Goal: Communication & Community: Participate in discussion

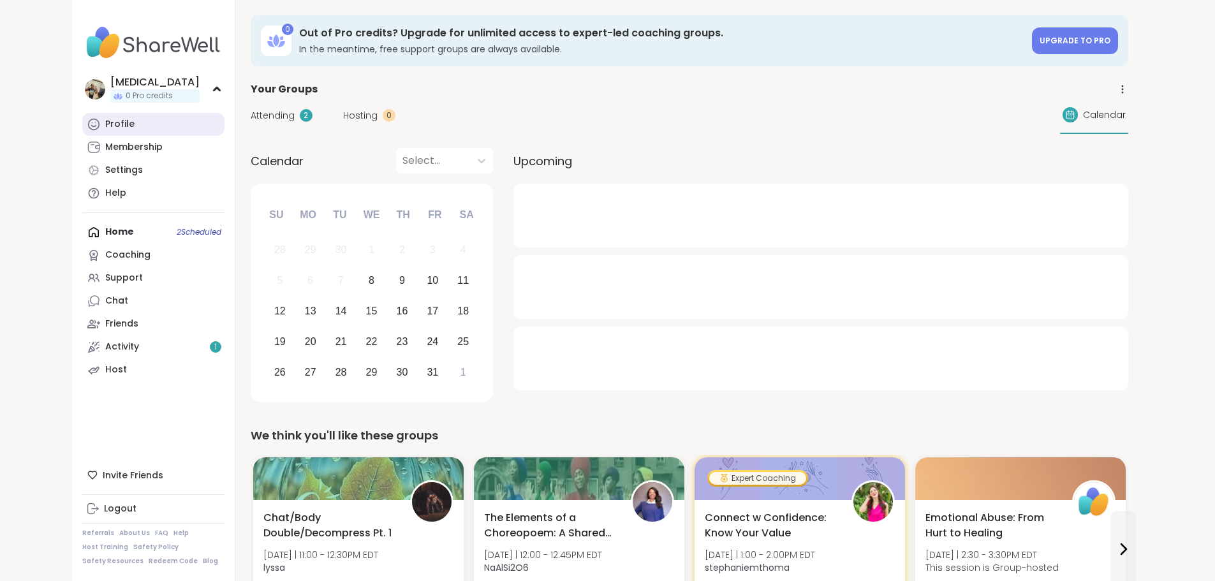
click at [94, 121] on link "Profile" at bounding box center [153, 124] width 142 height 23
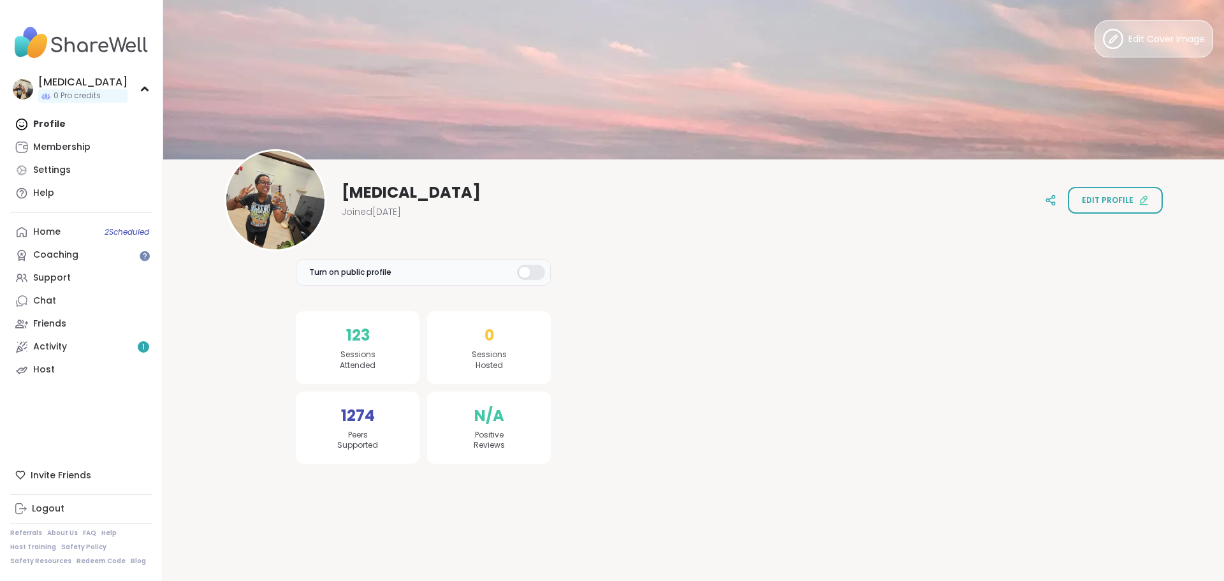
click at [1116, 36] on icon at bounding box center [1117, 36] width 2 height 2
click at [298, 207] on div at bounding box center [275, 200] width 102 height 102
click at [1129, 37] on span "Edit Cover Image" at bounding box center [1167, 39] width 77 height 13
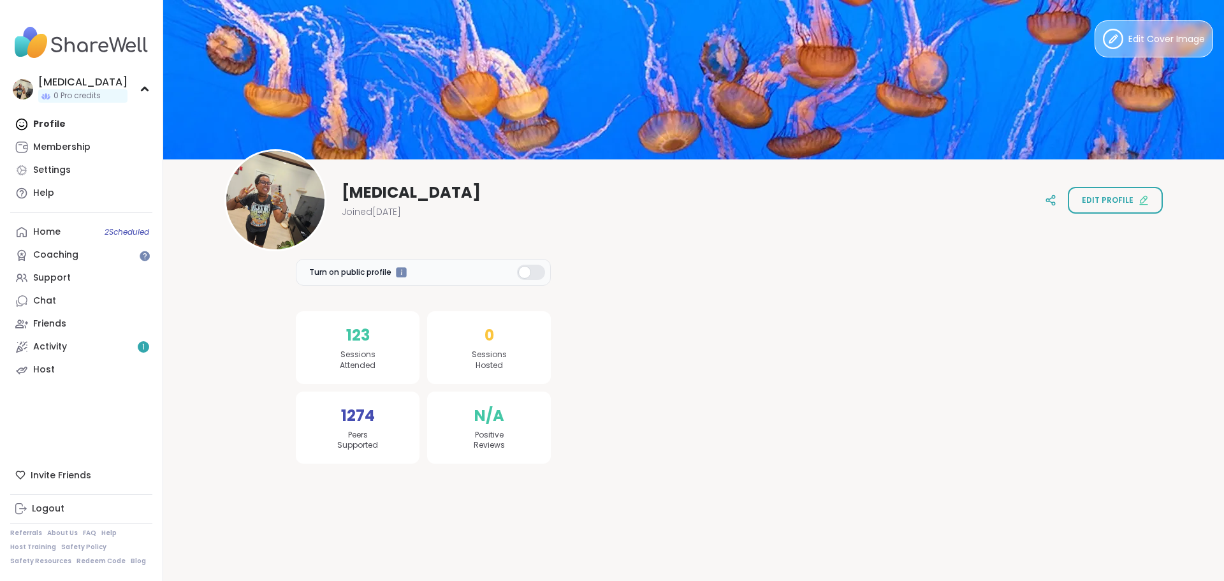
click at [1184, 33] on span "Edit Cover Image" at bounding box center [1167, 39] width 77 height 13
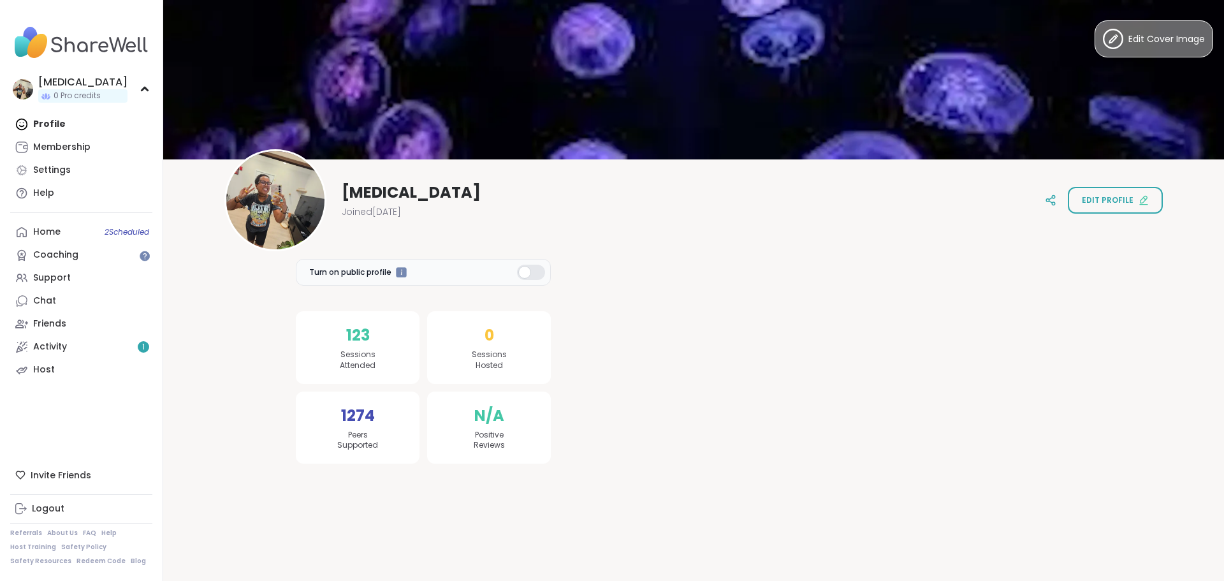
click at [1147, 43] on span "Edit Cover Image" at bounding box center [1167, 39] width 77 height 13
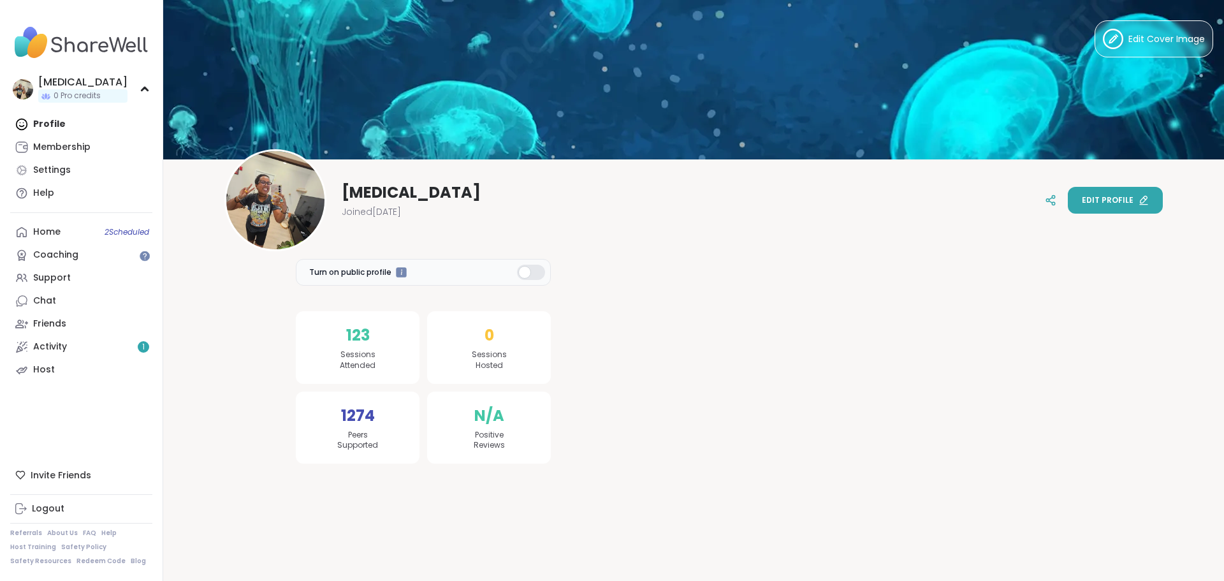
click at [1089, 207] on button "Edit profile" at bounding box center [1115, 200] width 95 height 27
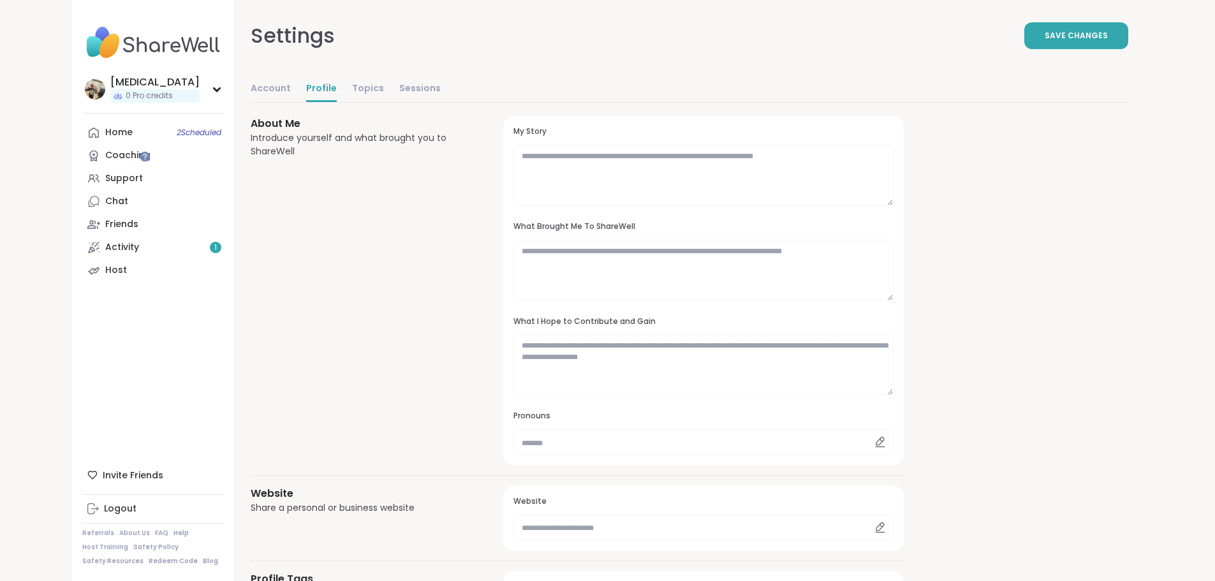
scroll to position [128, 0]
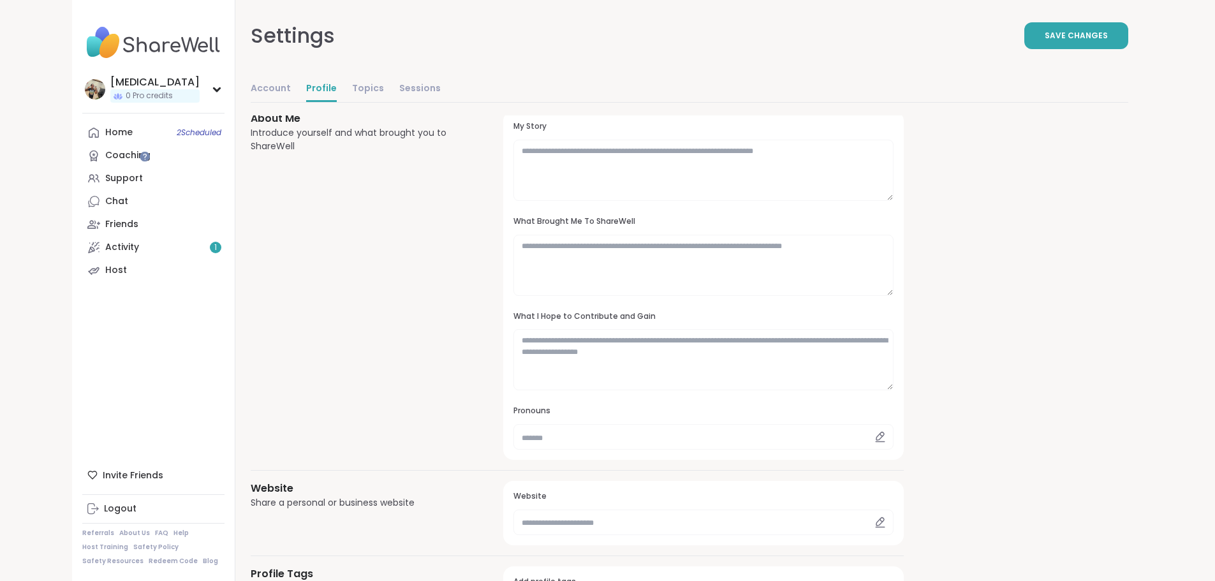
click at [874, 441] on icon at bounding box center [879, 436] width 11 height 11
click at [874, 438] on icon at bounding box center [879, 436] width 11 height 11
click at [874, 437] on icon at bounding box center [879, 436] width 11 height 11
click at [575, 437] on input "text" at bounding box center [702, 437] width 379 height 26
type input "*******"
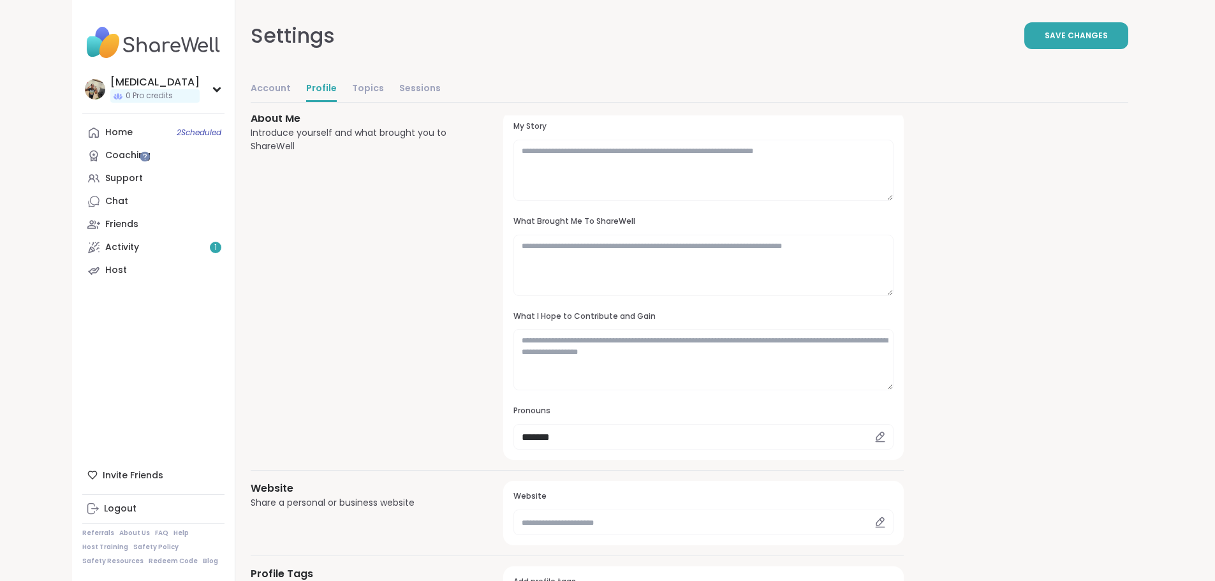
click at [345, 379] on div "About Me Introduce yourself and what brought you to ShareWell" at bounding box center [362, 285] width 223 height 349
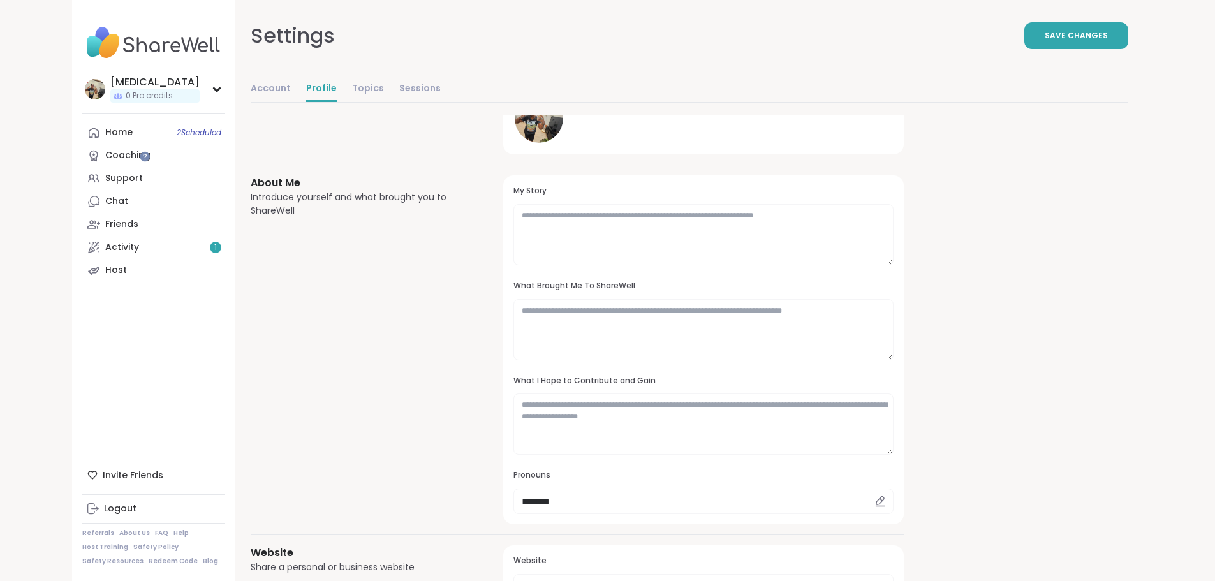
scroll to position [0, 0]
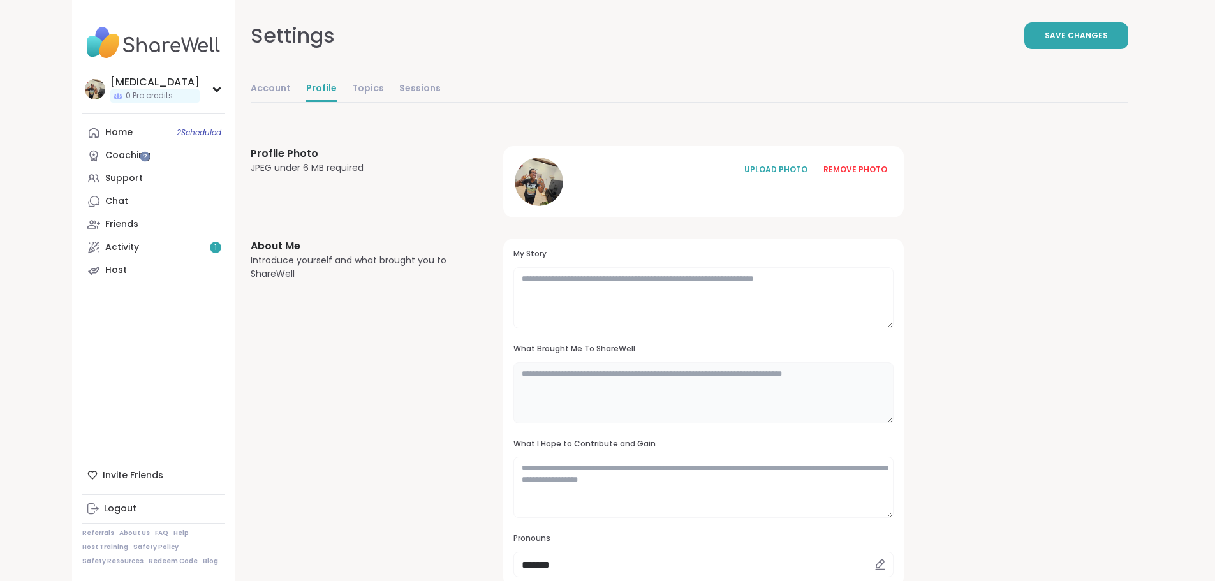
click at [545, 392] on textarea at bounding box center [702, 392] width 379 height 61
click at [513, 412] on textarea at bounding box center [702, 392] width 379 height 61
type textarea "*"
click at [513, 289] on textarea at bounding box center [702, 297] width 379 height 61
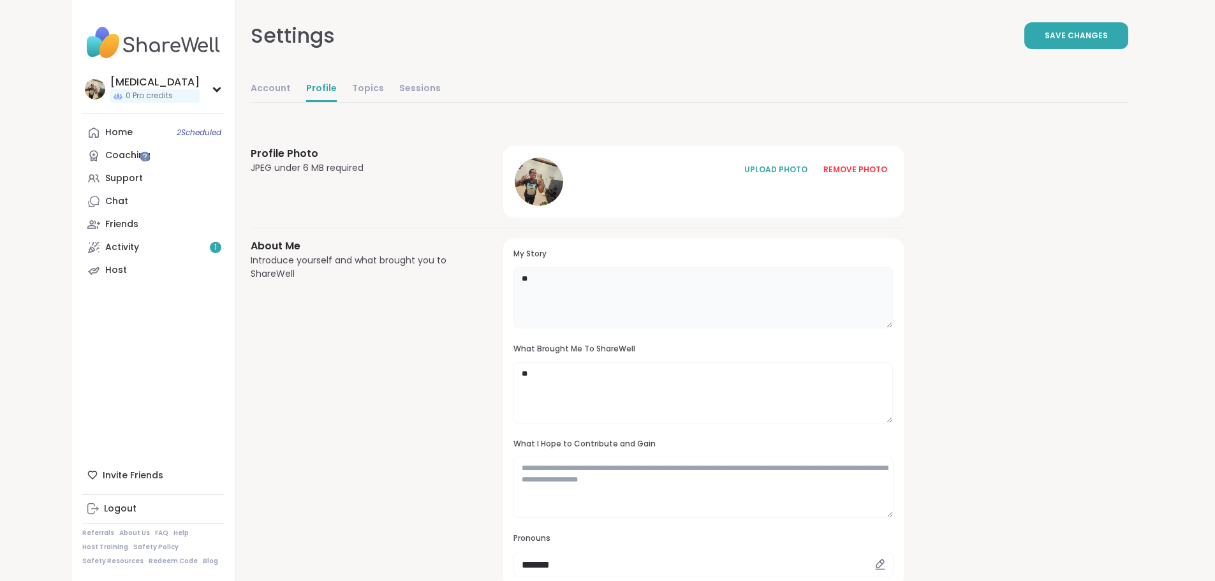
type textarea "*"
click at [513, 379] on textarea "*" at bounding box center [702, 392] width 379 height 61
type textarea "*"
click at [513, 484] on textarea at bounding box center [702, 487] width 379 height 61
click at [1128, 28] on button "Save Changes" at bounding box center [1076, 35] width 104 height 27
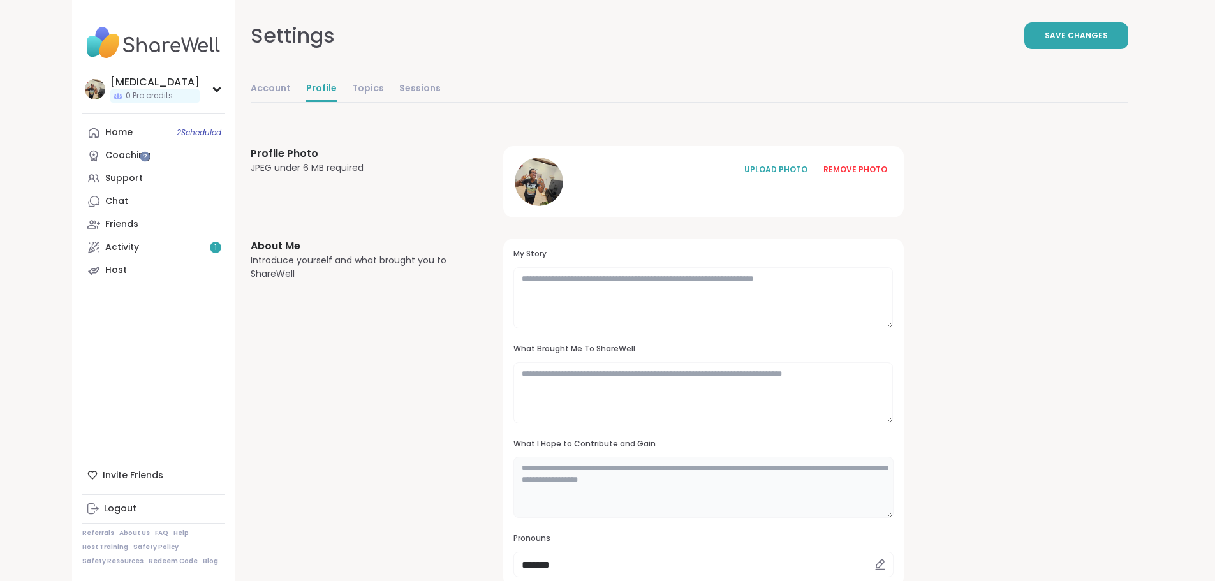
click at [513, 488] on textarea at bounding box center [702, 487] width 379 height 61
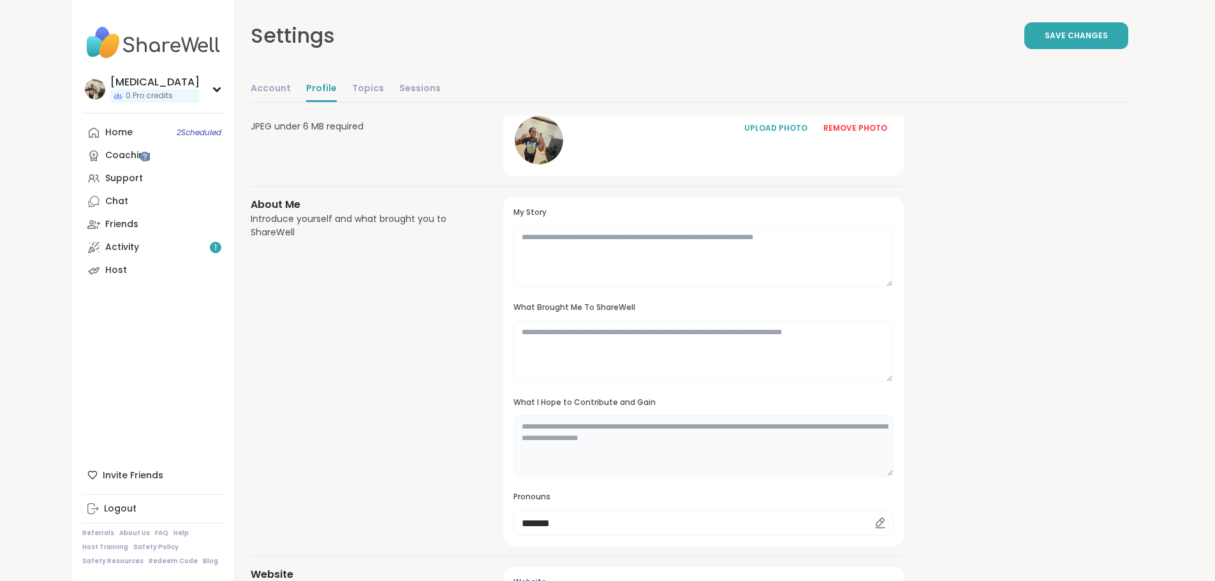
scroll to position [64, 0]
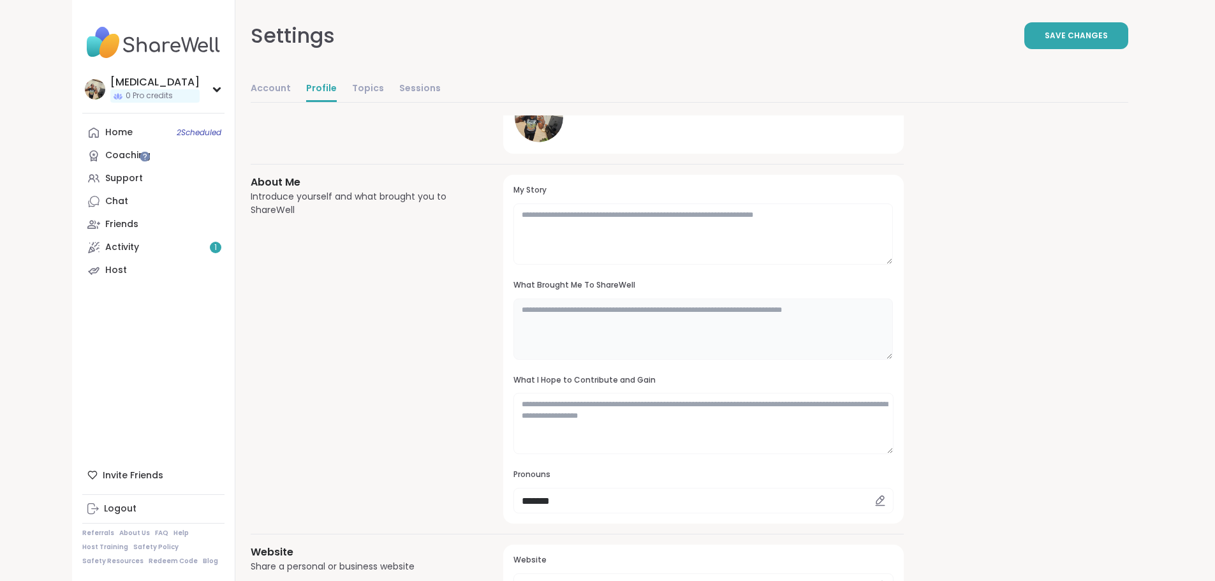
click at [513, 338] on textarea at bounding box center [702, 328] width 379 height 61
type textarea "**********"
click at [513, 314] on textarea "**********" at bounding box center [702, 328] width 379 height 61
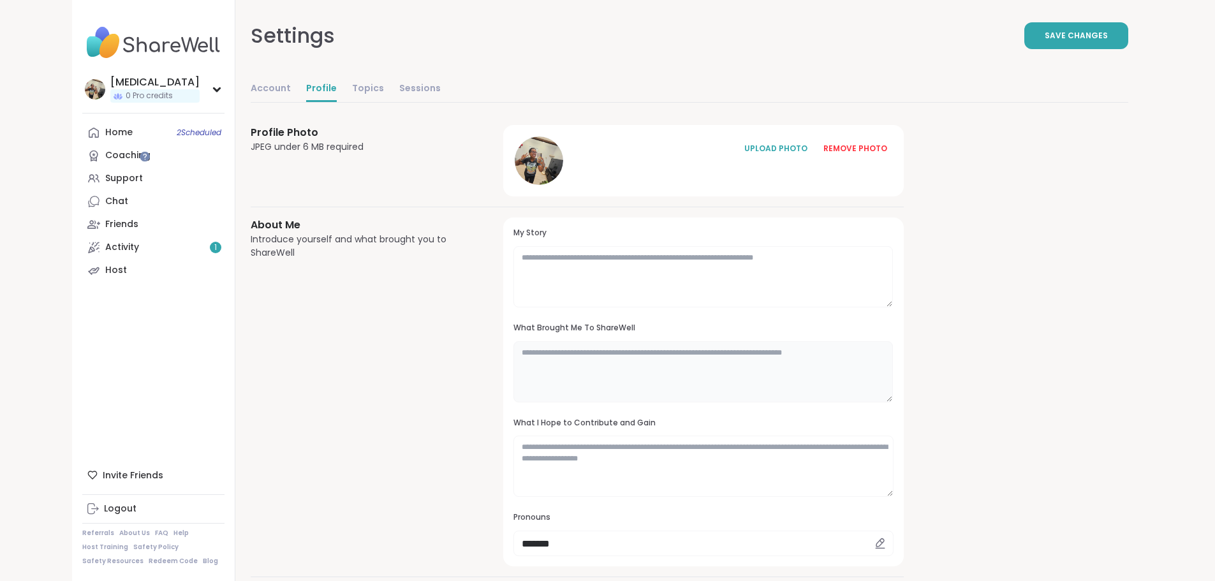
scroll to position [0, 0]
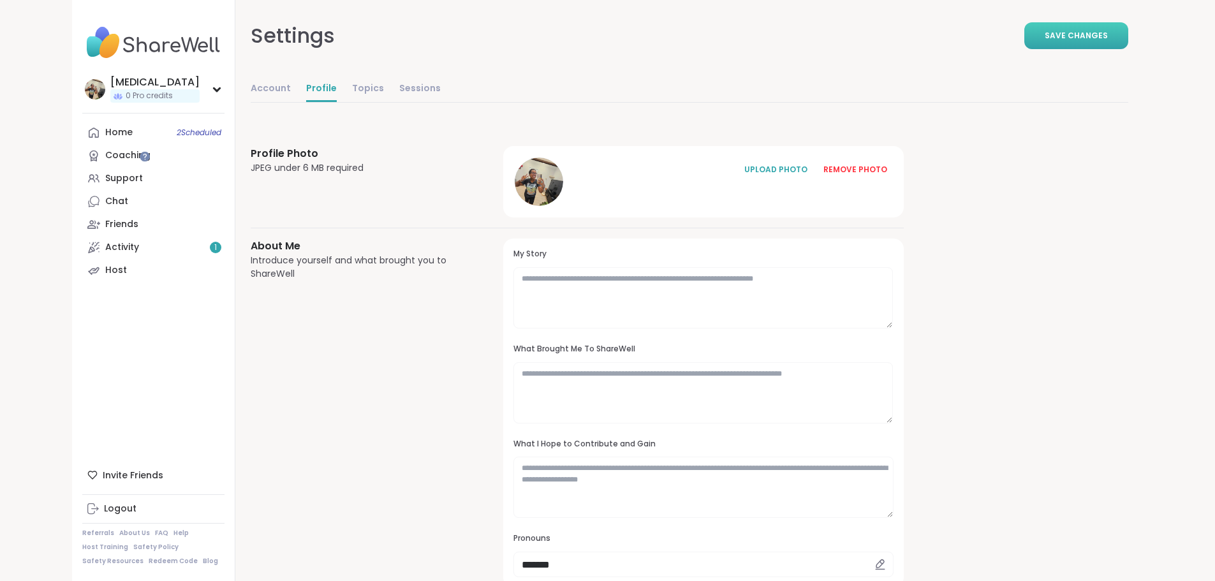
click at [1114, 37] on button "Save Changes" at bounding box center [1076, 35] width 104 height 27
click at [83, 133] on link "Home 2 Scheduled" at bounding box center [153, 132] width 142 height 23
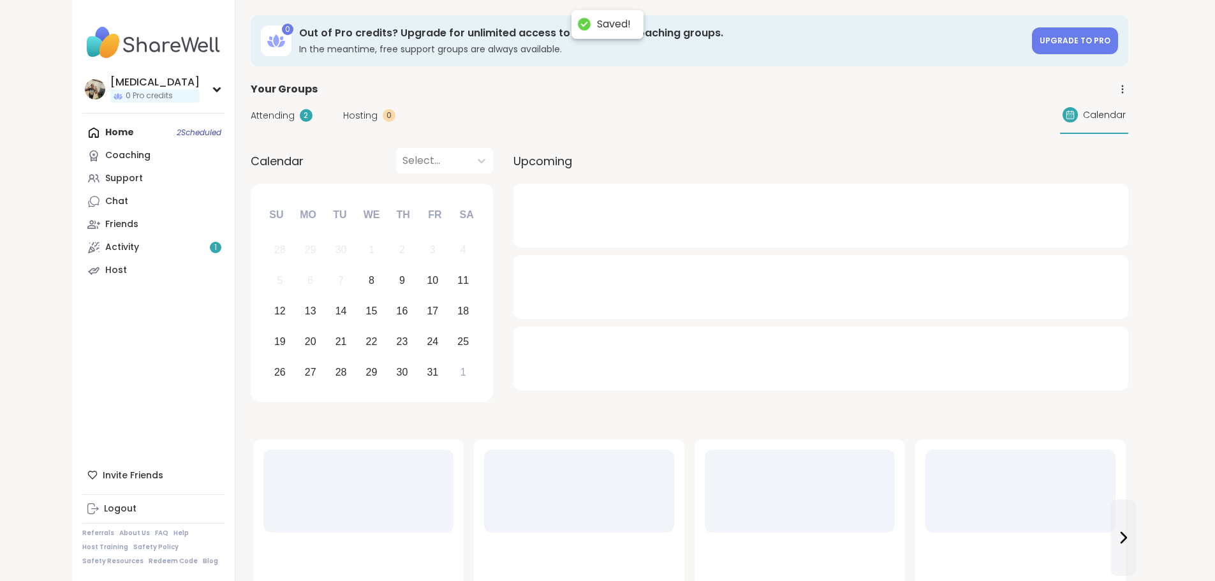
click at [251, 115] on span "Attending" at bounding box center [273, 115] width 44 height 13
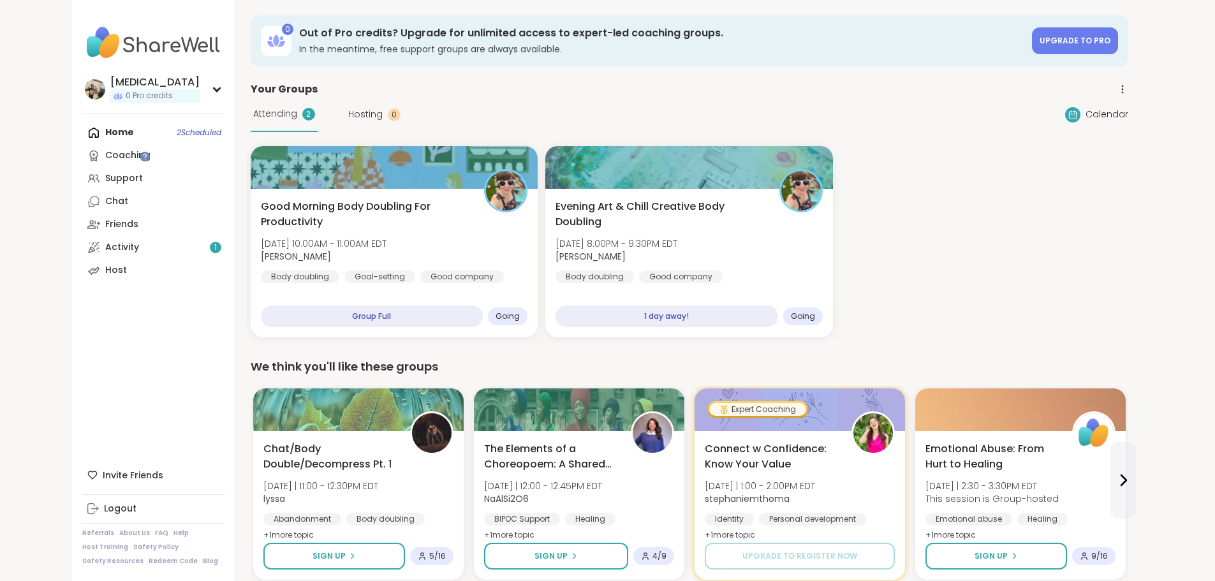
click at [554, 107] on div "Attending 2 Hosting 0 Calendar" at bounding box center [689, 114] width 877 height 35
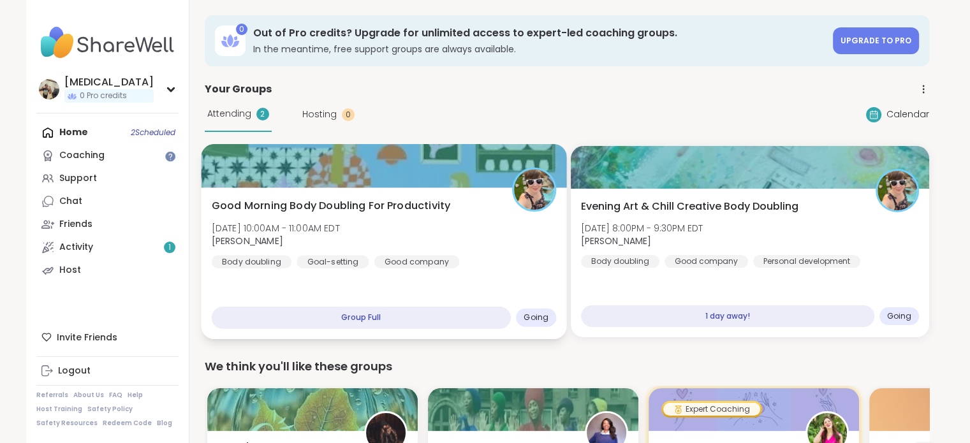
click at [369, 229] on div "Good Morning Body Doubling For Productivity [DATE] 10:00AM - 11:00AM EDT [PERSO…" at bounding box center [383, 233] width 345 height 70
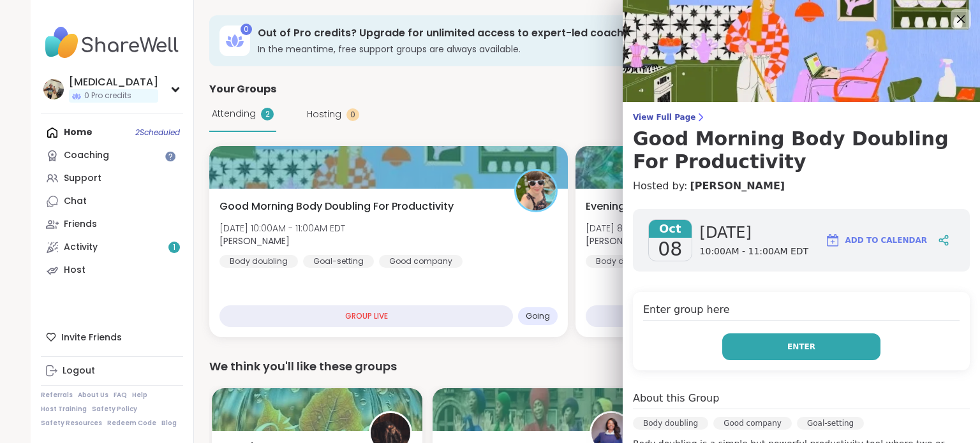
click at [745, 341] on button "Enter" at bounding box center [801, 347] width 158 height 27
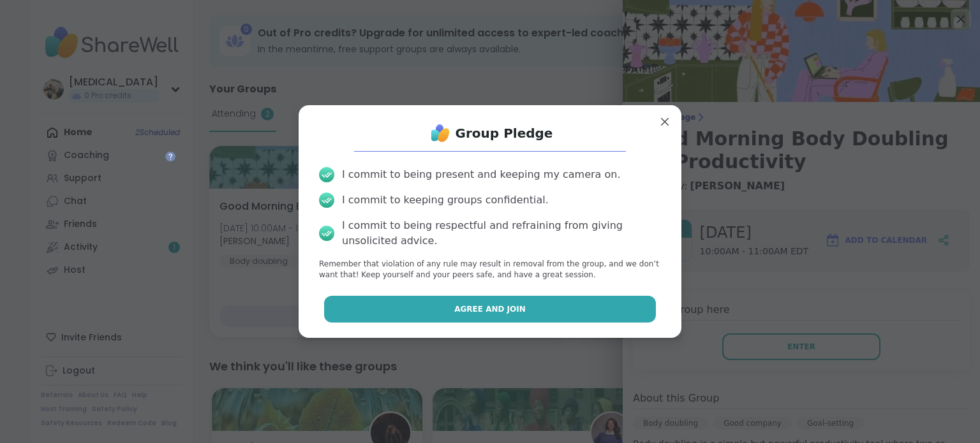
click at [565, 300] on button "Agree and Join" at bounding box center [490, 309] width 332 height 27
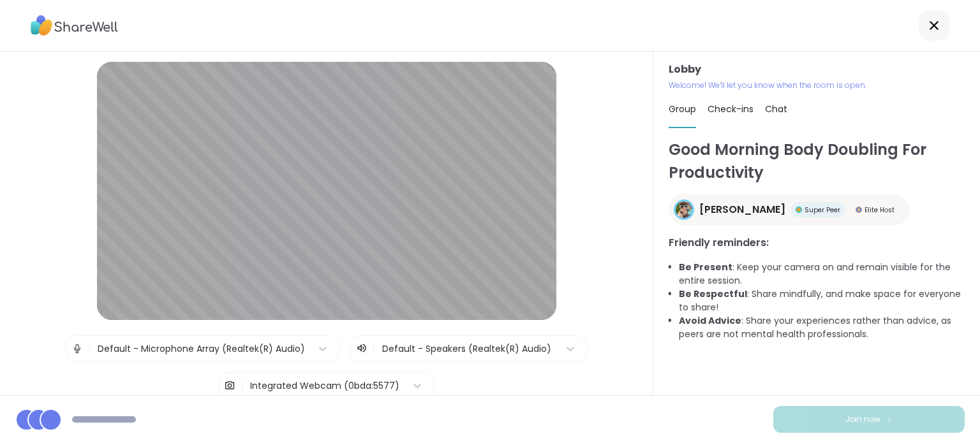
click at [429, 344] on div at bounding box center [467, 349] width 170 height 16
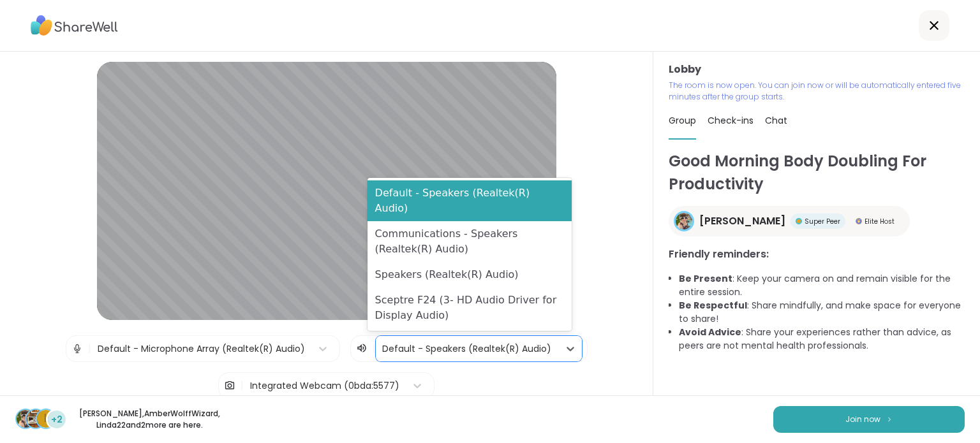
click at [306, 385] on div "Integrated Webcam (0bda:5577)" at bounding box center [324, 385] width 149 height 13
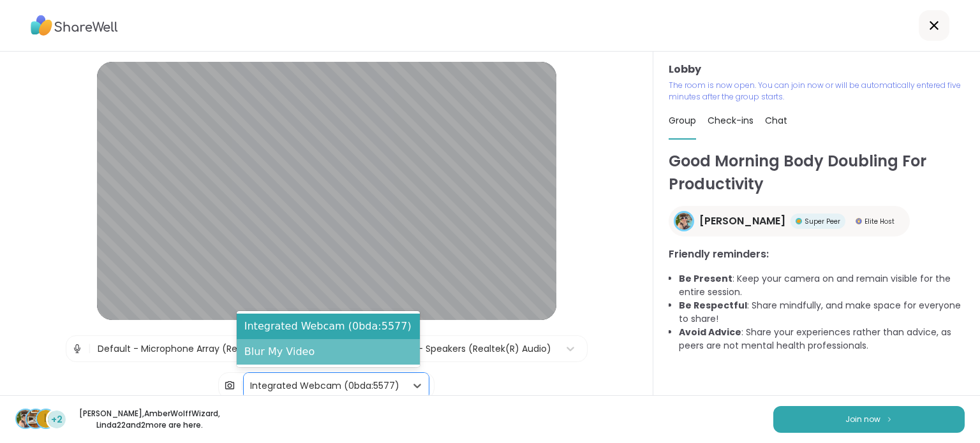
click at [314, 356] on div "Blur My Video" at bounding box center [328, 352] width 183 height 26
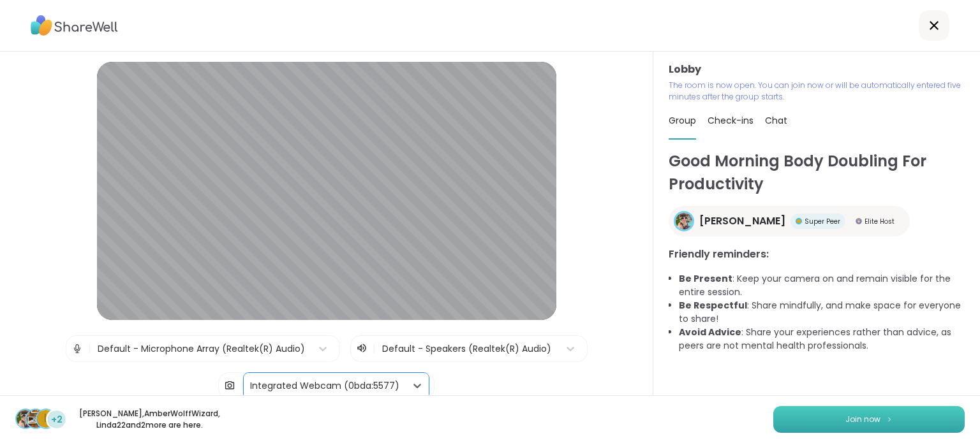
click at [858, 425] on button "Join now" at bounding box center [868, 419] width 191 height 27
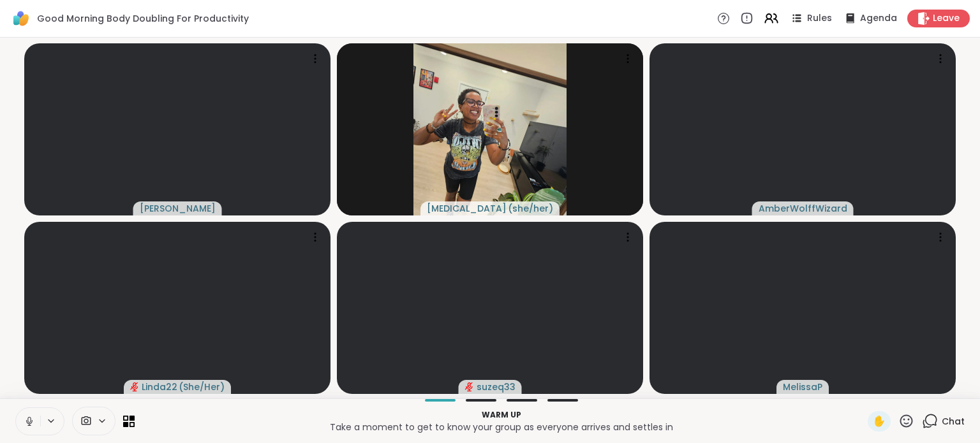
click at [31, 418] on icon at bounding box center [29, 421] width 11 height 11
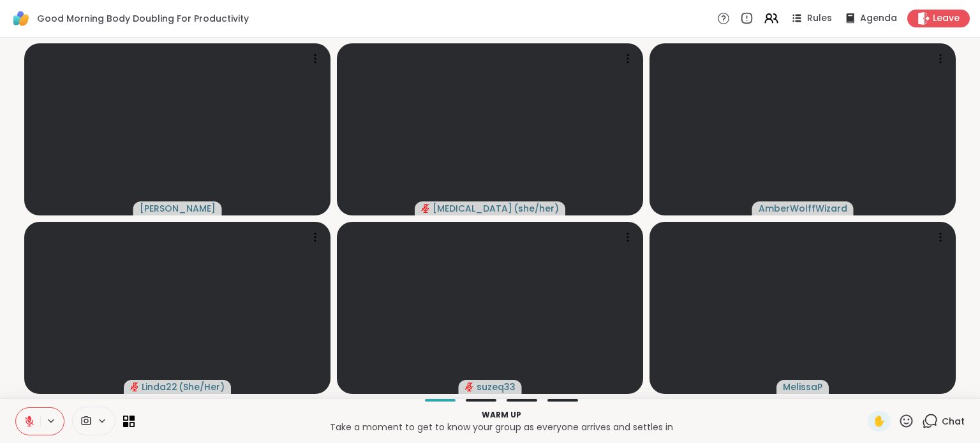
click at [923, 423] on icon at bounding box center [929, 421] width 16 height 16
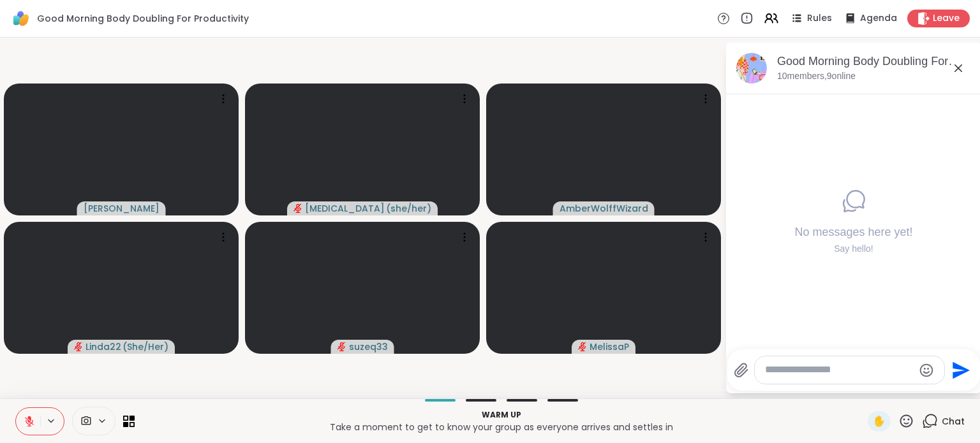
click at [955, 71] on icon at bounding box center [957, 68] width 15 height 15
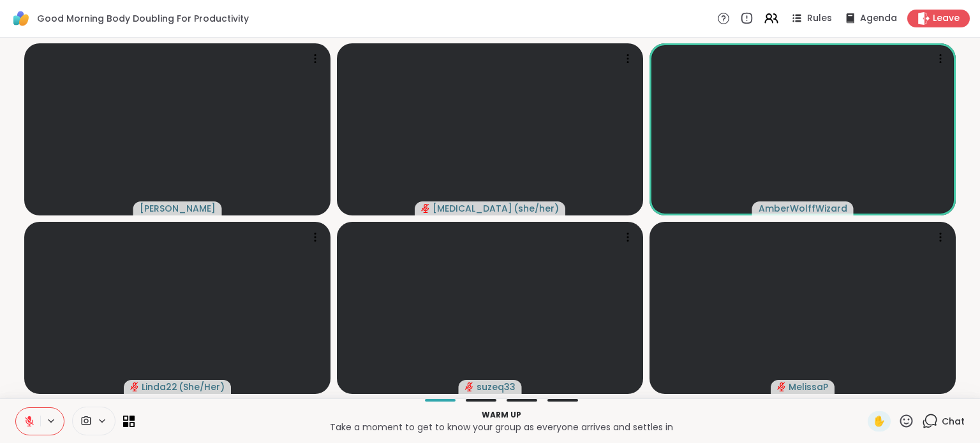
click at [25, 415] on button at bounding box center [28, 421] width 24 height 27
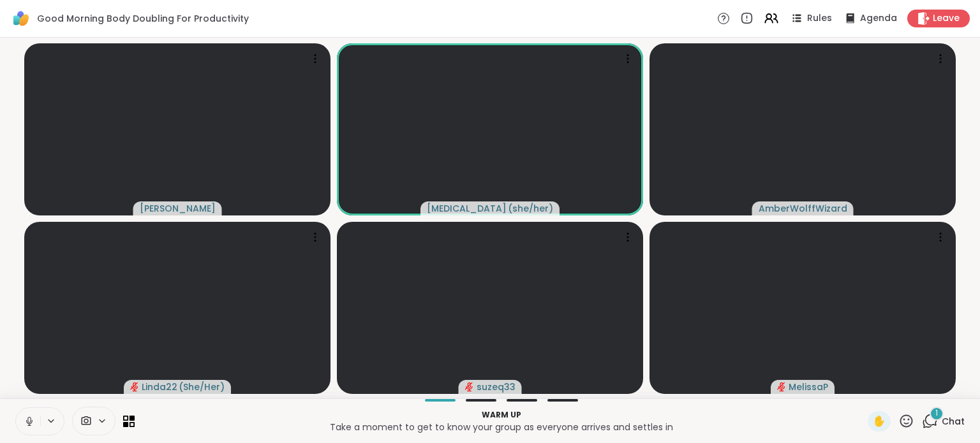
click at [941, 425] on span "Chat" at bounding box center [952, 421] width 23 height 13
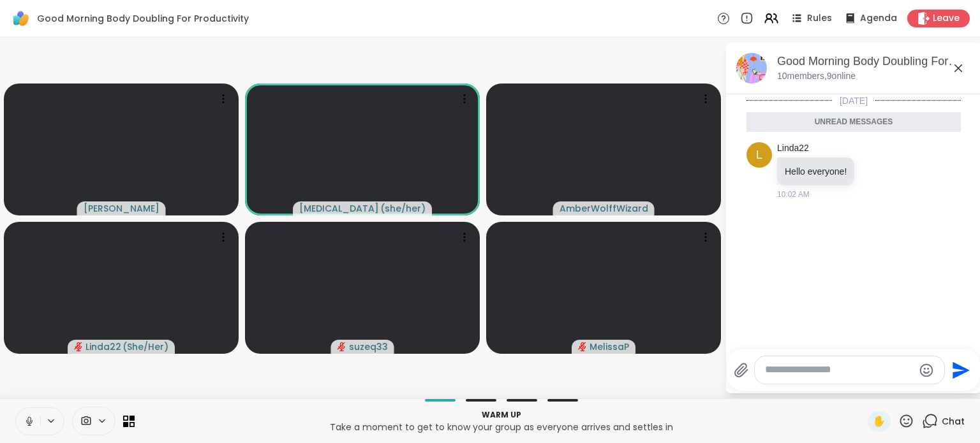
click at [958, 66] on icon at bounding box center [957, 68] width 15 height 15
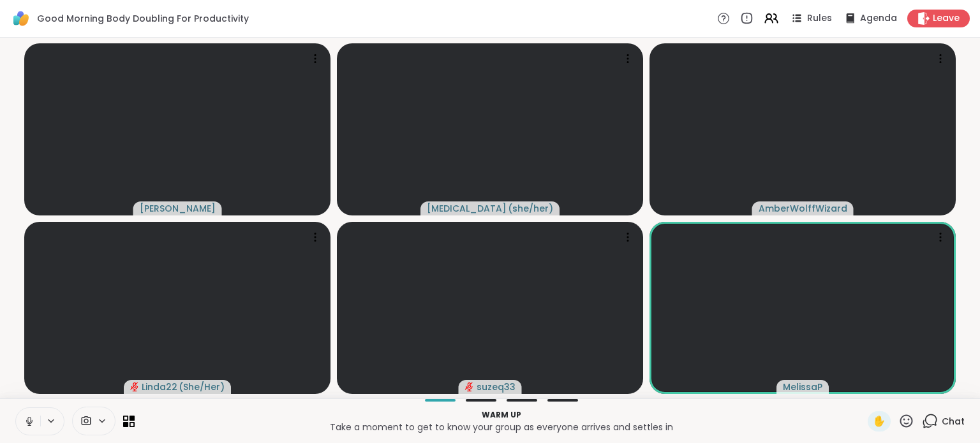
click at [930, 425] on div "Chat" at bounding box center [942, 421] width 43 height 20
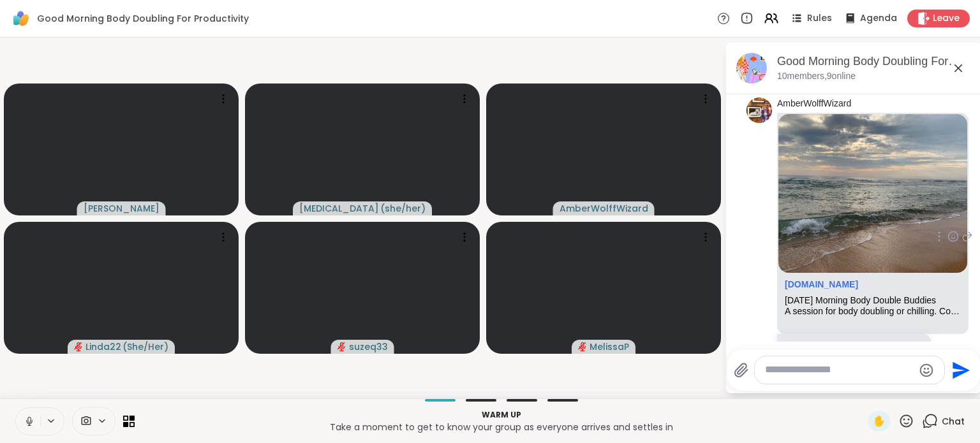
scroll to position [159, 0]
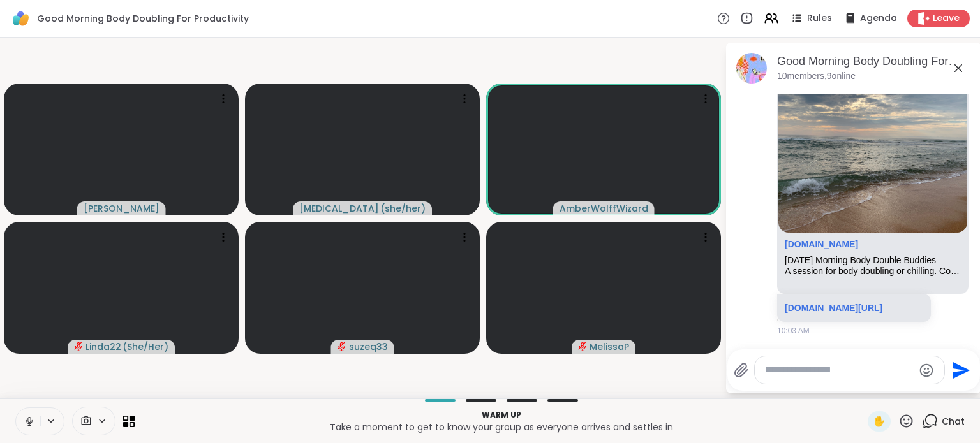
click at [26, 420] on icon at bounding box center [29, 422] width 6 height 4
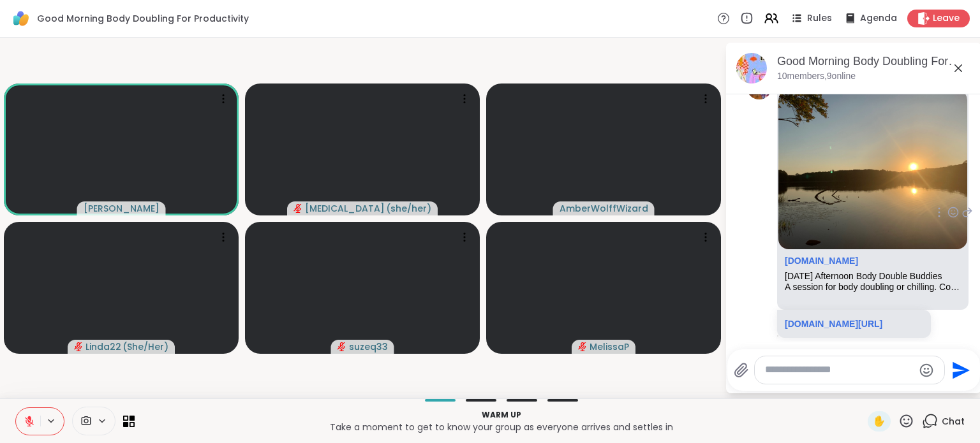
scroll to position [788, 0]
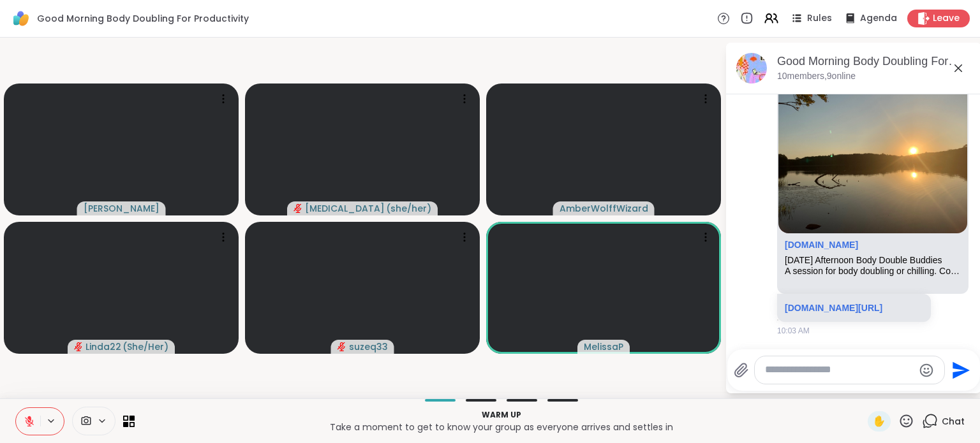
click at [16, 423] on button at bounding box center [28, 421] width 24 height 27
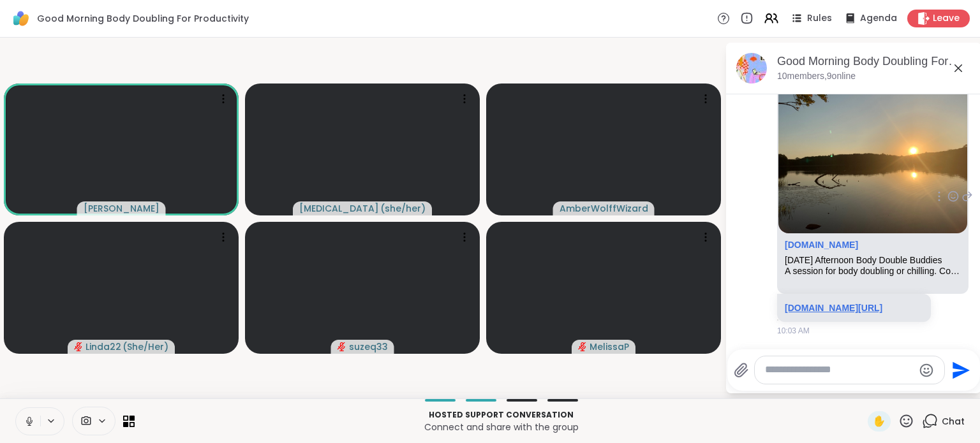
click at [815, 303] on link "sharewellnow.com/session/333fa590-5e14-4373-a7a2-7a2376de57d9" at bounding box center [833, 308] width 98 height 10
click at [21, 415] on button at bounding box center [28, 421] width 24 height 27
click at [32, 414] on button at bounding box center [28, 421] width 24 height 27
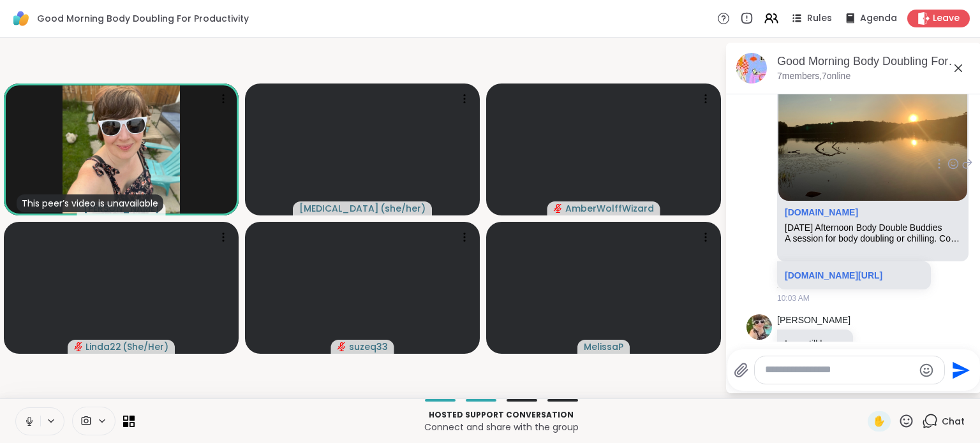
scroll to position [873, 0]
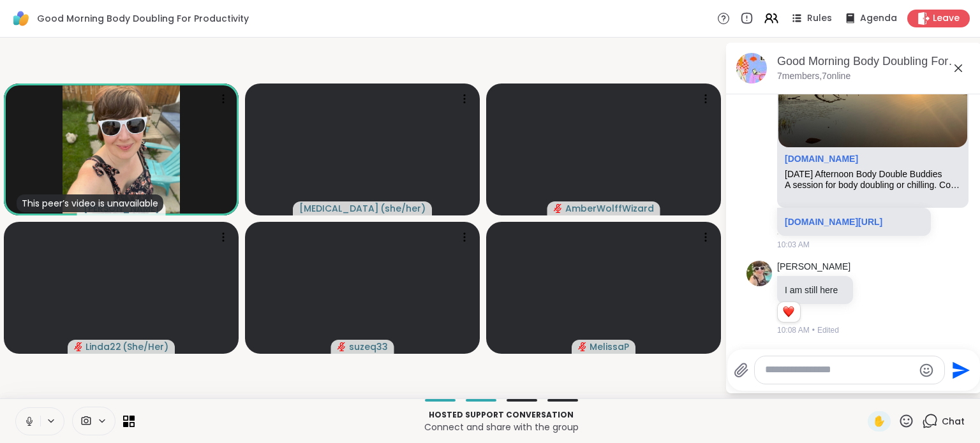
click at [29, 425] on icon at bounding box center [29, 421] width 11 height 11
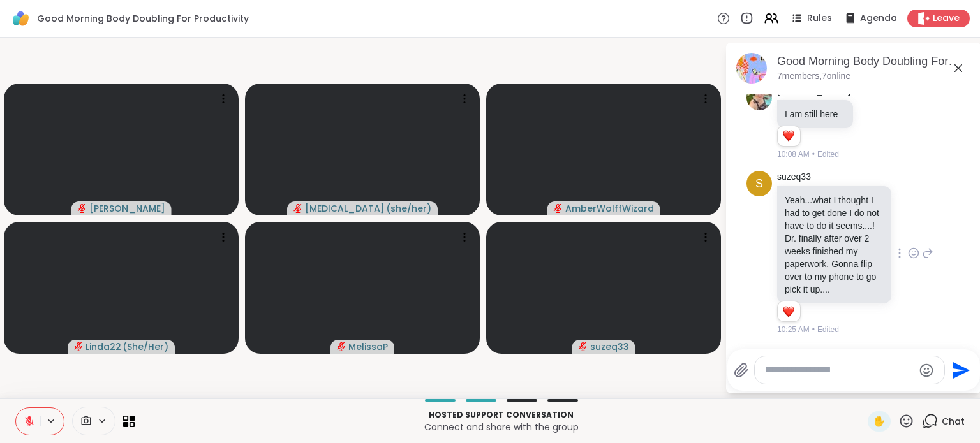
scroll to position [1061, 0]
click at [909, 248] on icon at bounding box center [914, 253] width 10 height 10
click at [900, 231] on button "Select Reaction: Heart" at bounding box center [913, 233] width 26 height 26
click at [850, 377] on textarea "Type your message" at bounding box center [839, 369] width 149 height 13
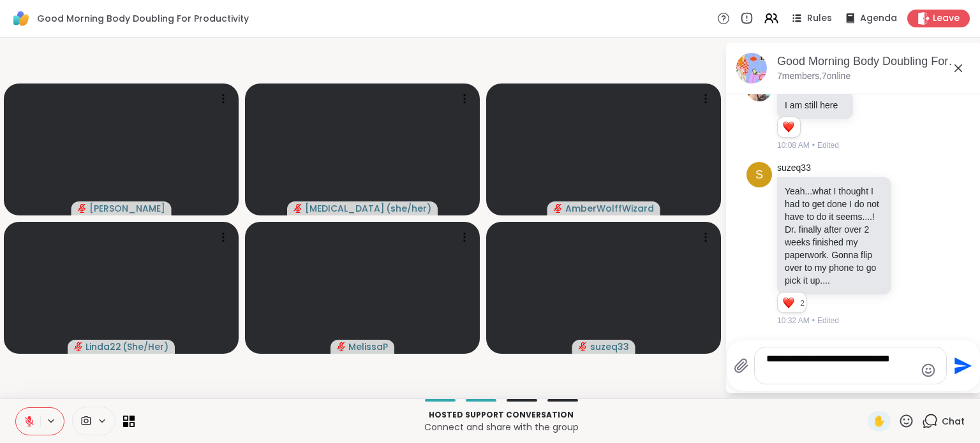
type textarea "**********"
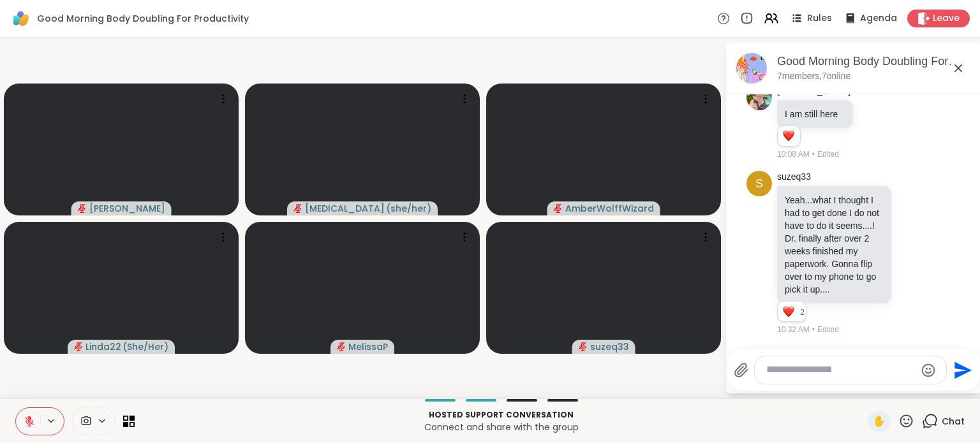
scroll to position [1142, 0]
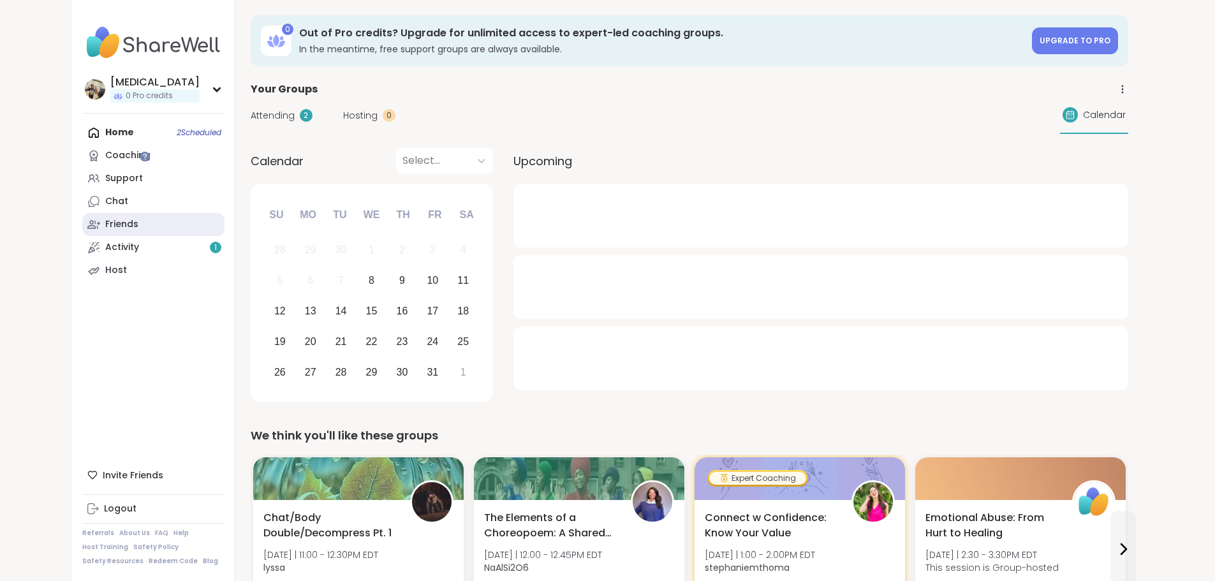
click at [82, 219] on link "Friends" at bounding box center [153, 224] width 142 height 23
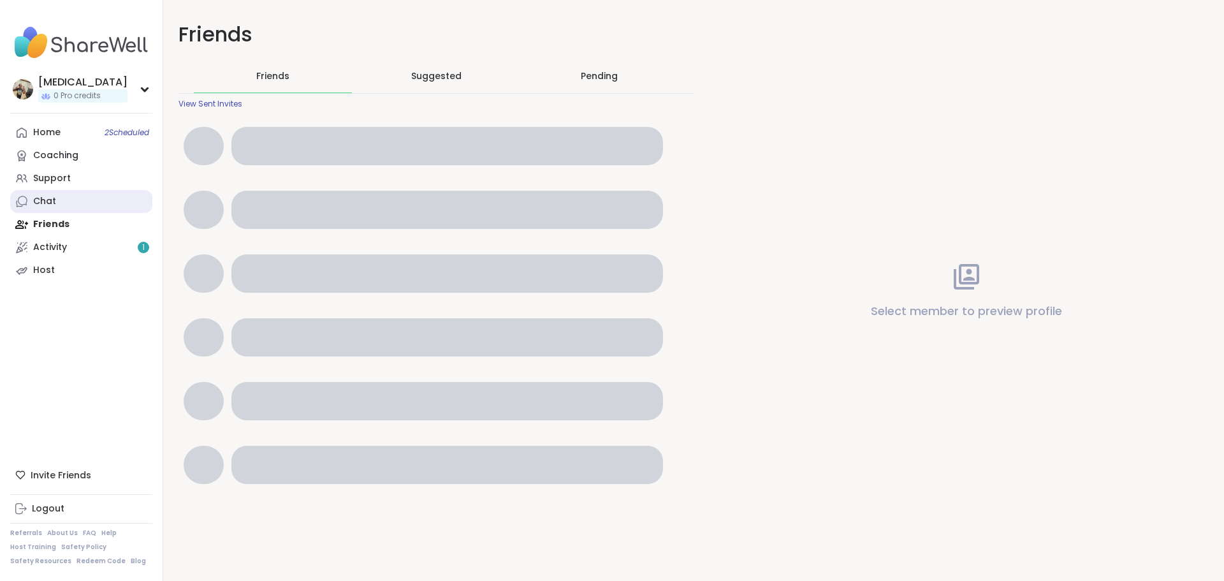
click at [72, 202] on link "Chat" at bounding box center [81, 201] width 142 height 23
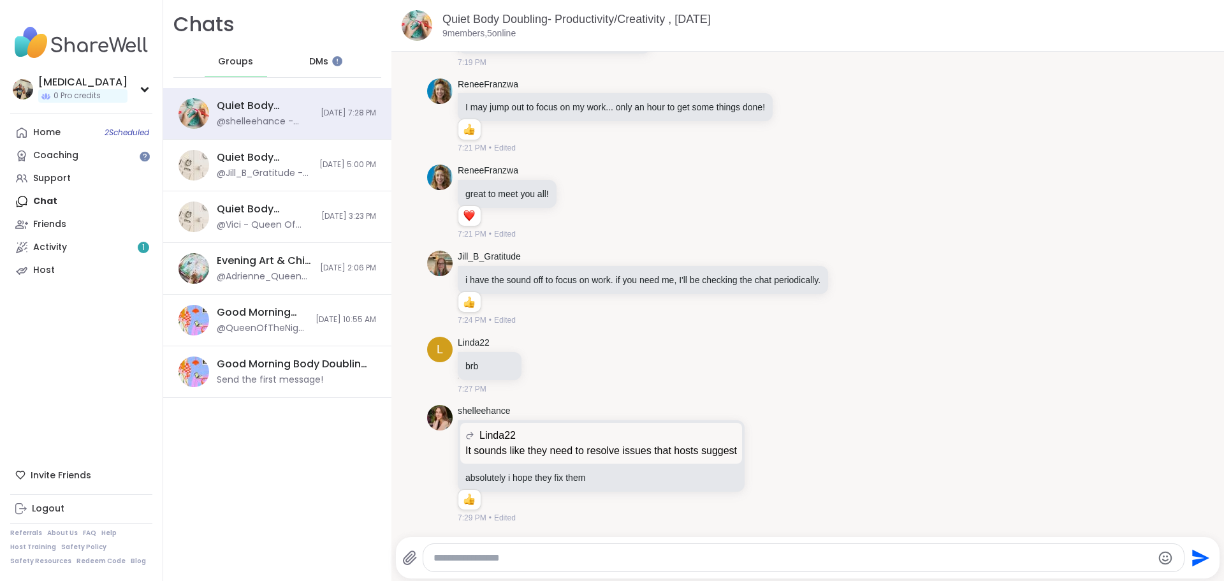
click at [305, 54] on div "DMs" at bounding box center [319, 62] width 62 height 31
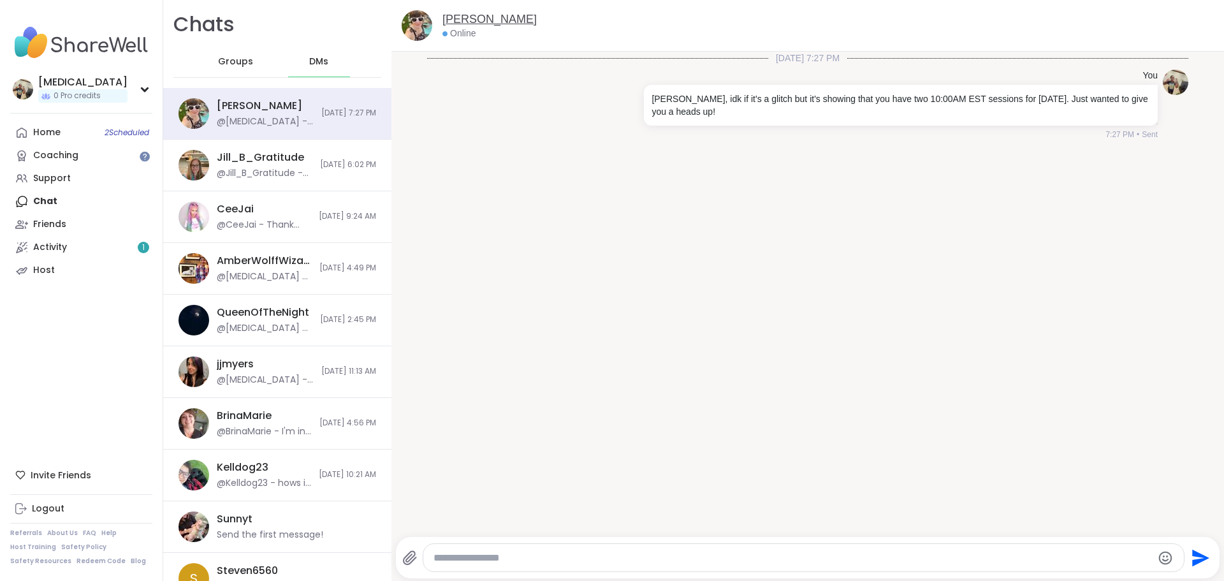
click at [450, 18] on link "[PERSON_NAME]" at bounding box center [490, 19] width 94 height 16
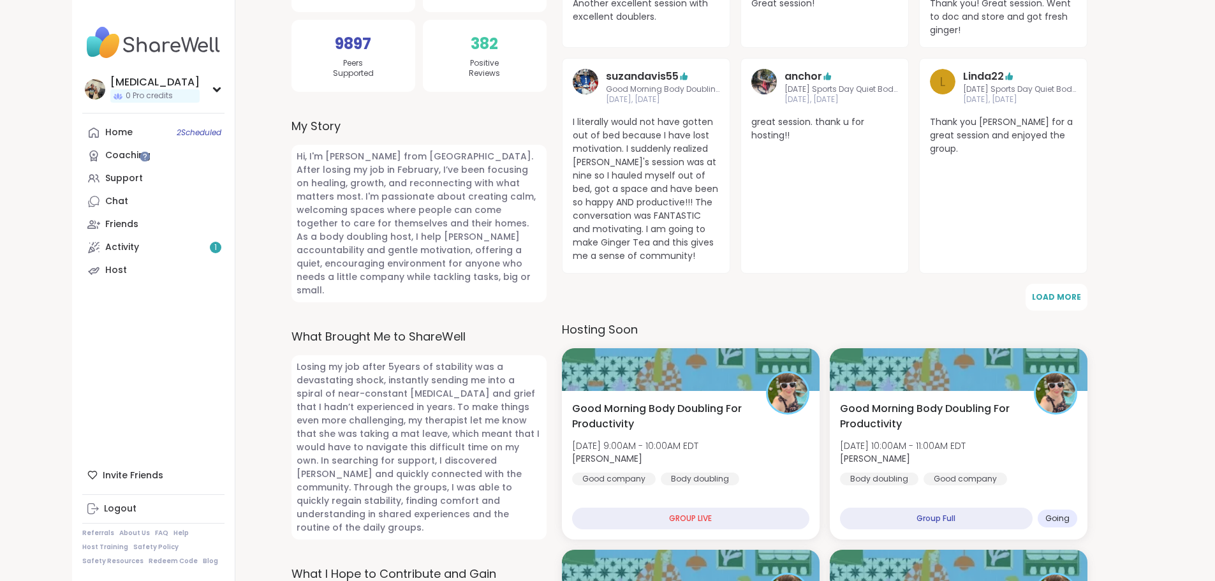
scroll to position [319, 0]
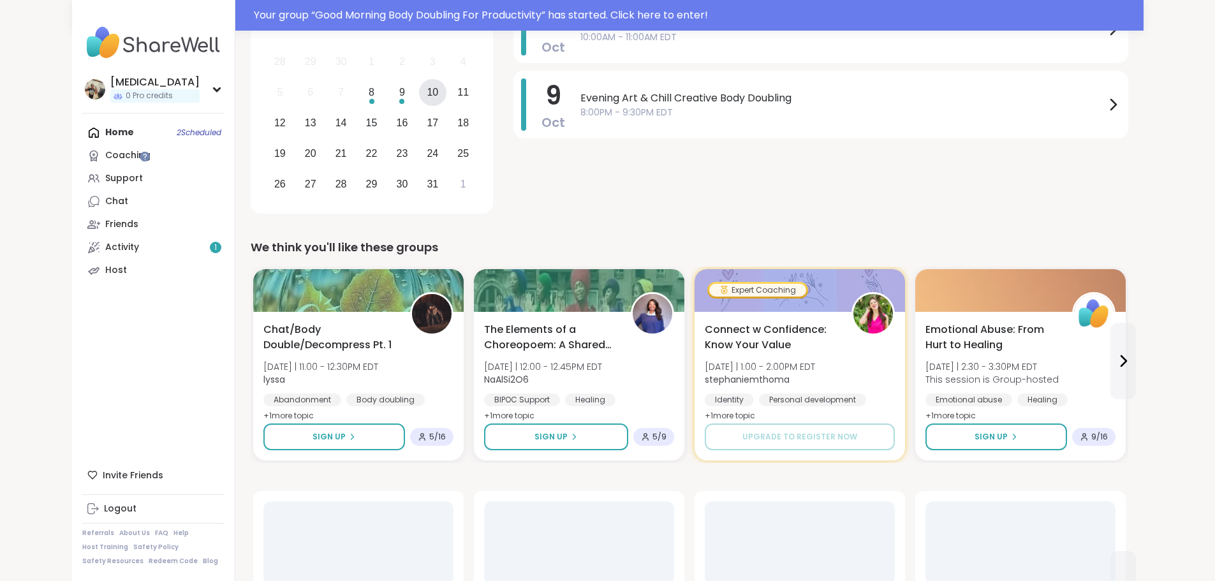
scroll to position [255, 0]
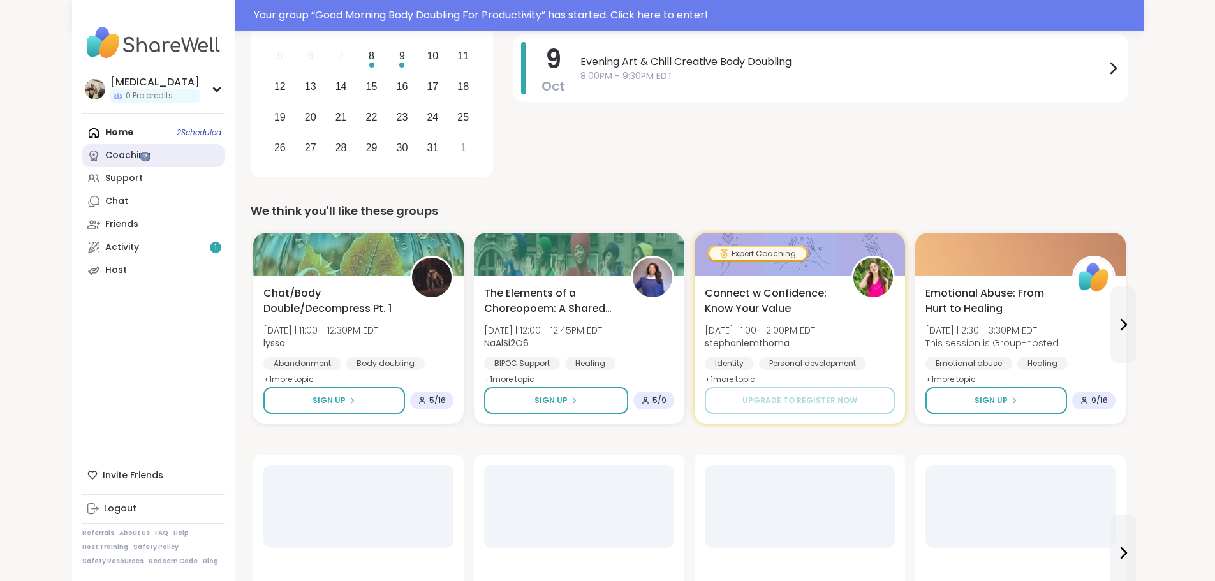
click at [84, 162] on link "Coaching" at bounding box center [153, 155] width 142 height 23
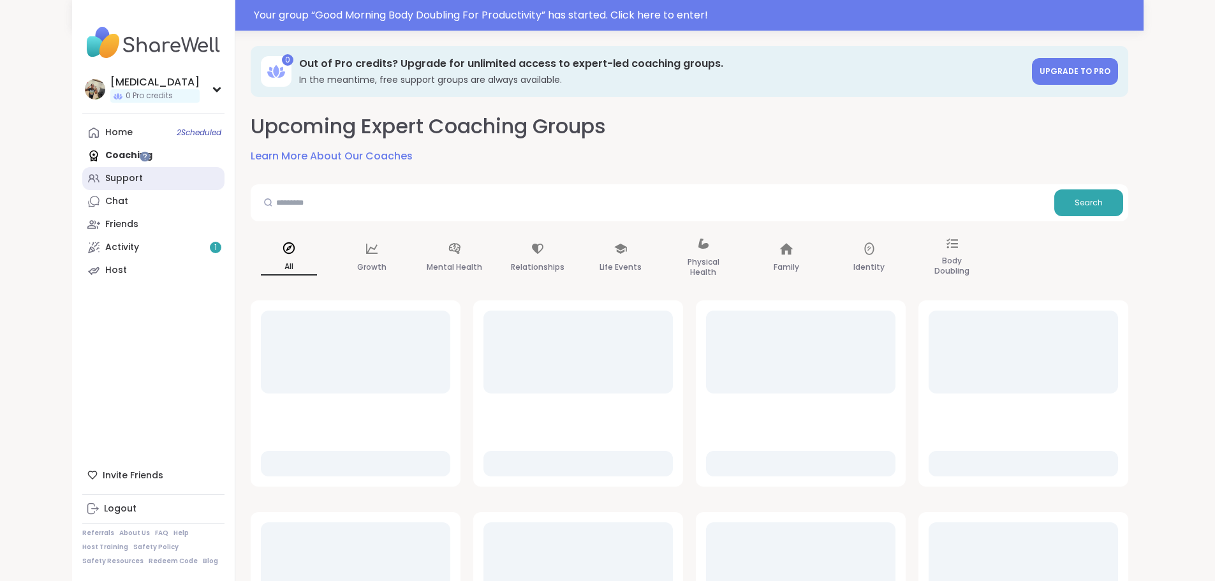
click at [82, 186] on link "Support" at bounding box center [153, 178] width 142 height 23
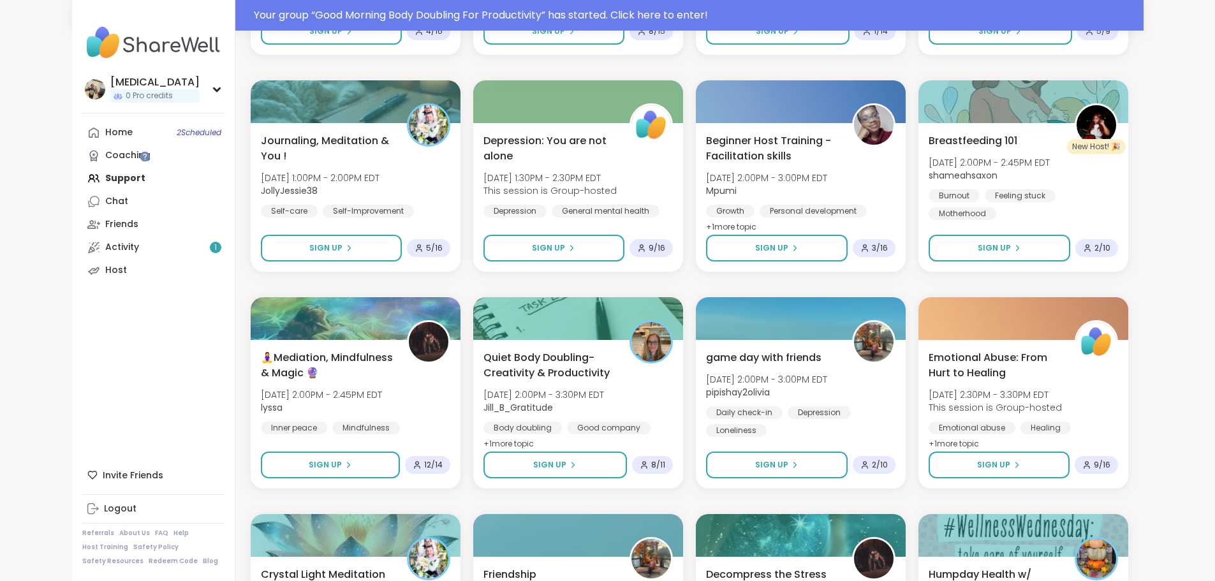
scroll to position [1020, 0]
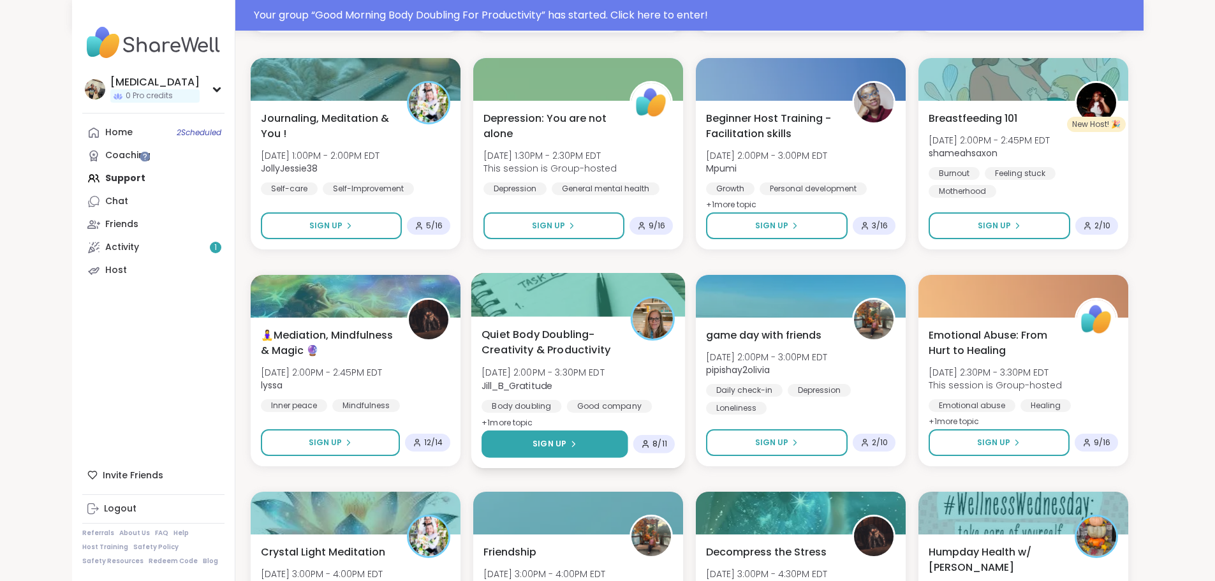
click at [544, 449] on span "Sign Up" at bounding box center [549, 443] width 34 height 11
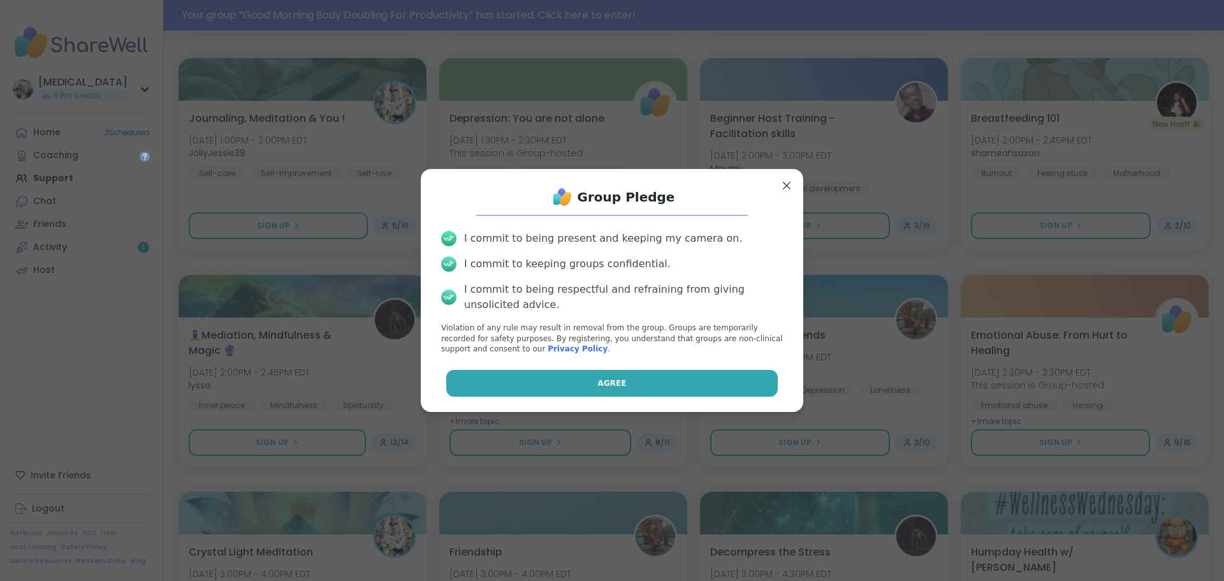
click at [578, 379] on button "Agree" at bounding box center [612, 383] width 332 height 27
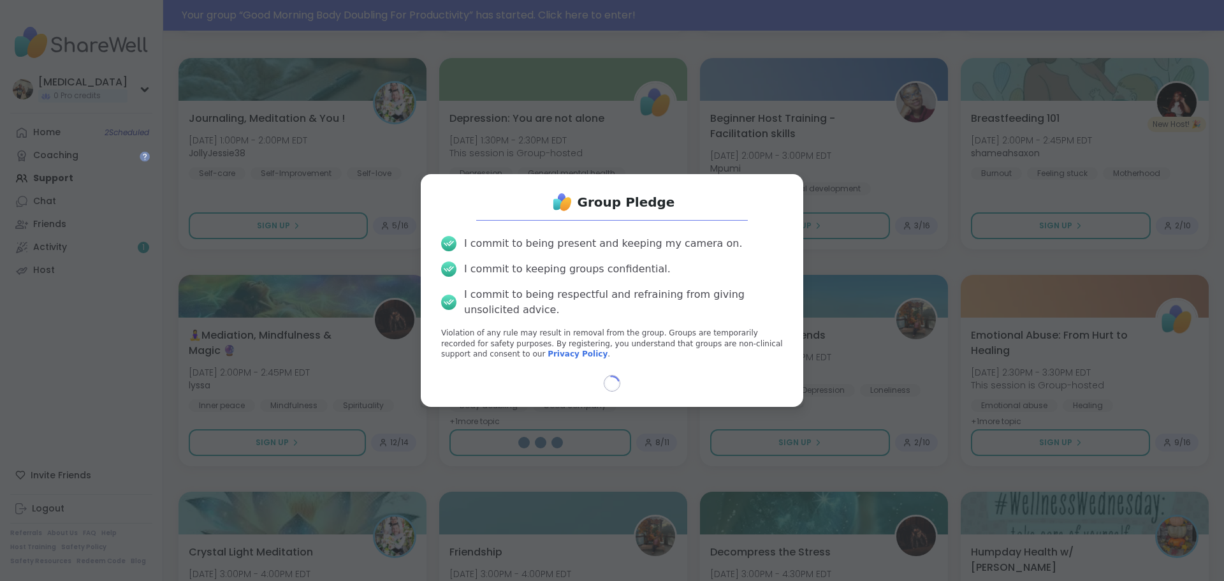
select select "**"
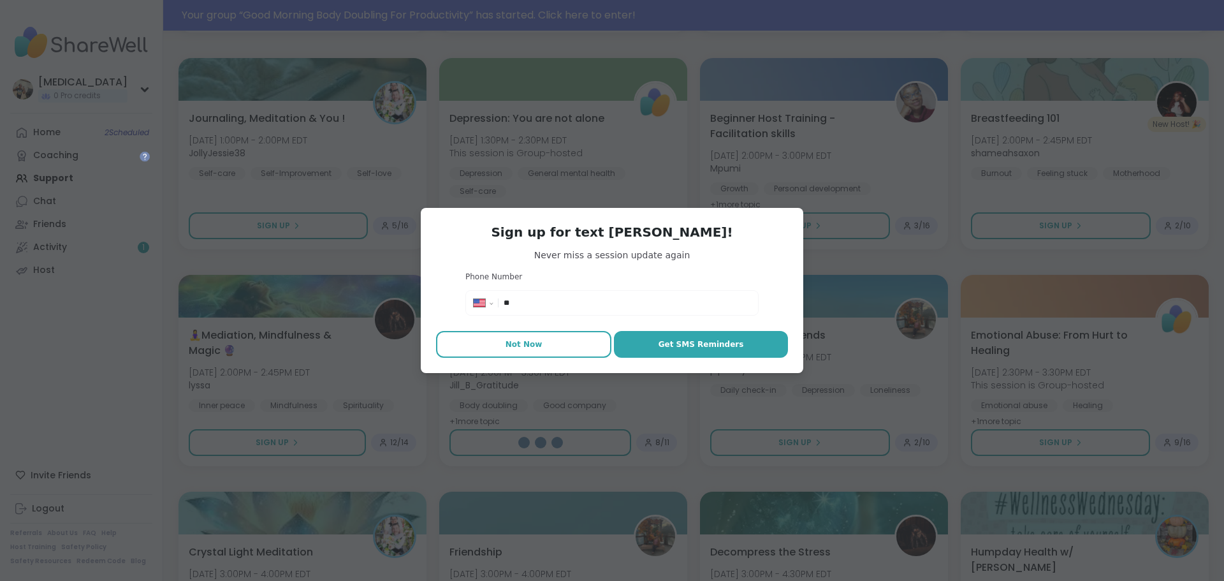
click at [557, 346] on button "Not Now" at bounding box center [523, 344] width 175 height 27
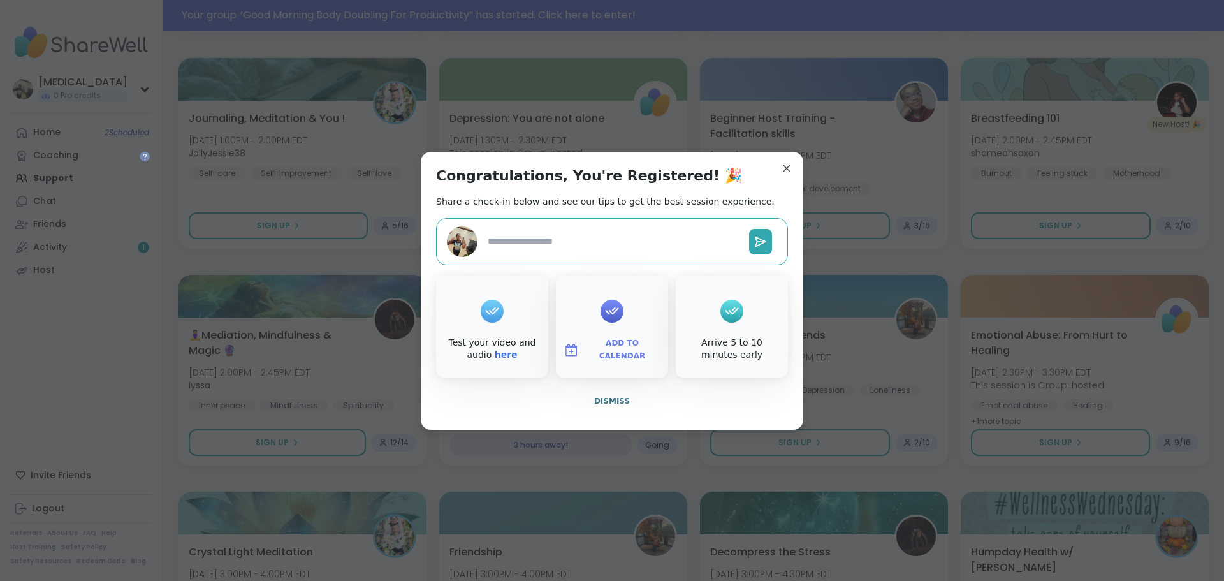
type textarea "*"
click at [608, 399] on span "Dismiss" at bounding box center [612, 401] width 36 height 9
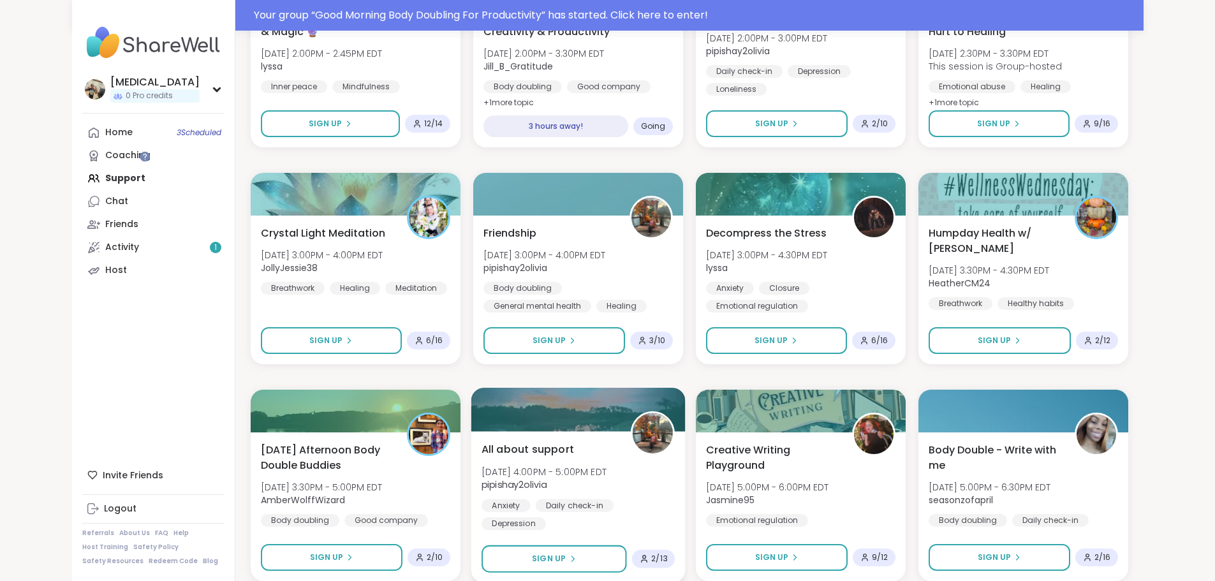
scroll to position [1403, 0]
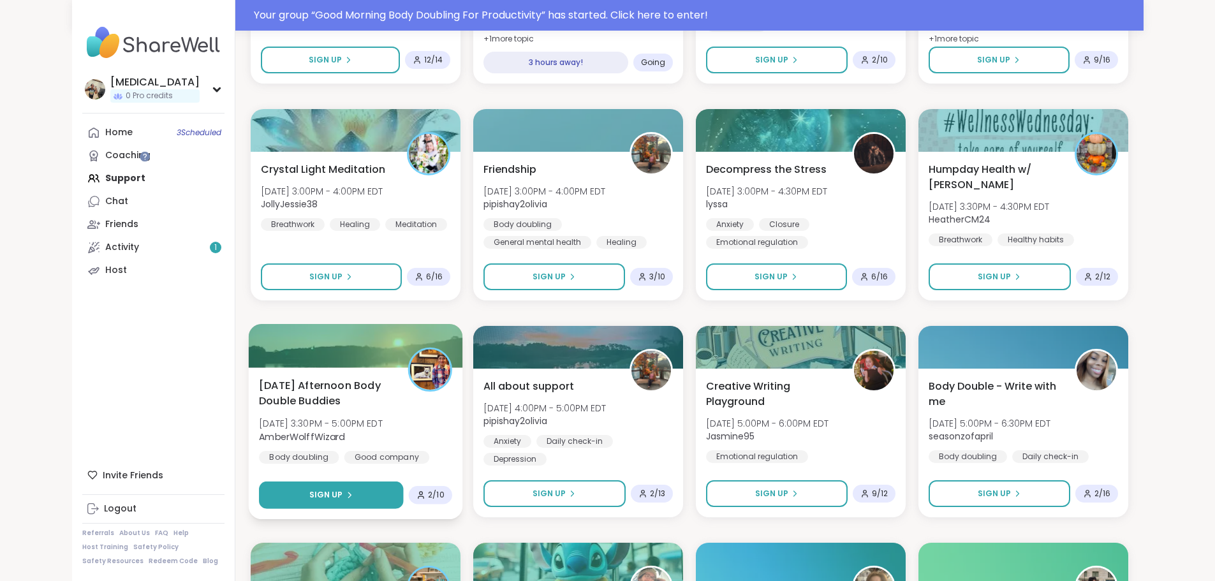
click at [345, 498] on icon at bounding box center [349, 495] width 8 height 8
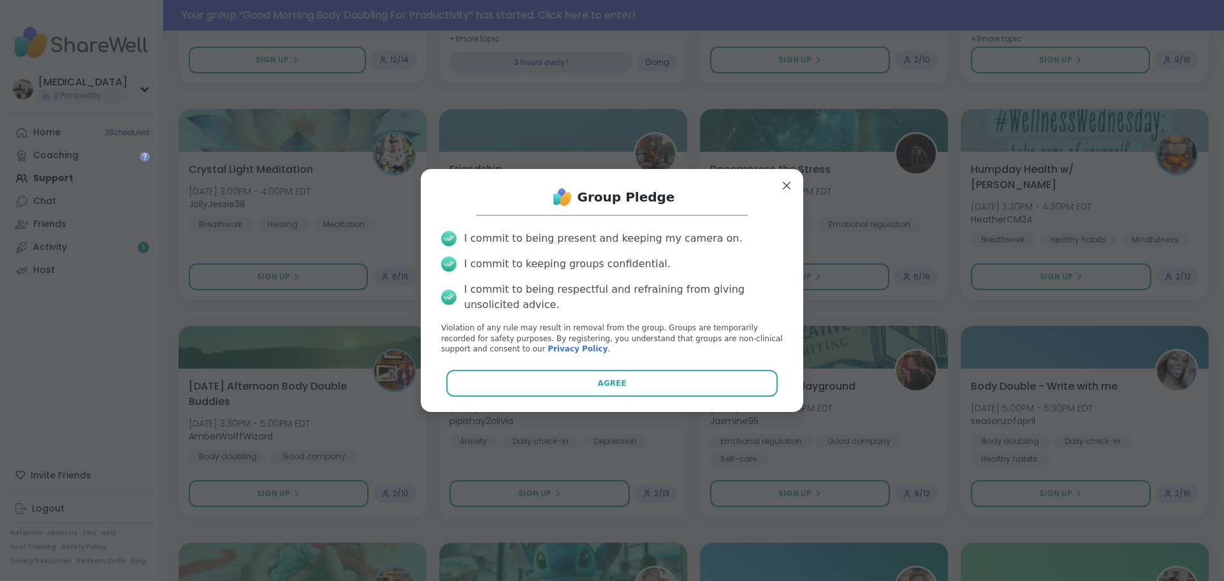
click at [501, 399] on div "Group Pledge I commit to being present and keeping my camera on. I commit to ke…" at bounding box center [612, 290] width 362 height 223
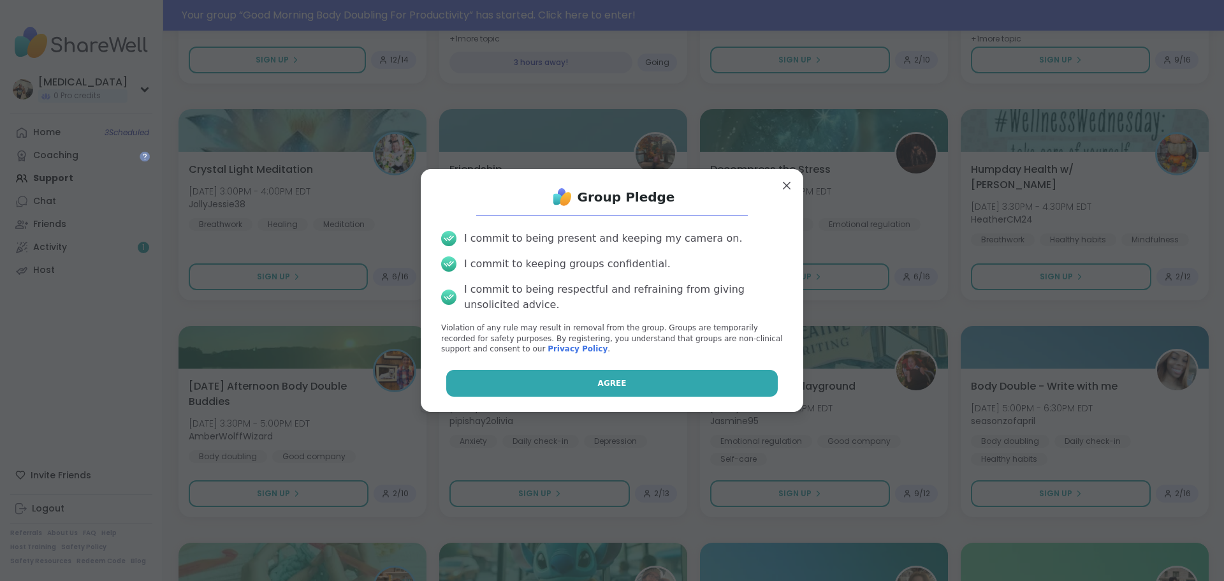
click at [501, 389] on button "Agree" at bounding box center [612, 383] width 332 height 27
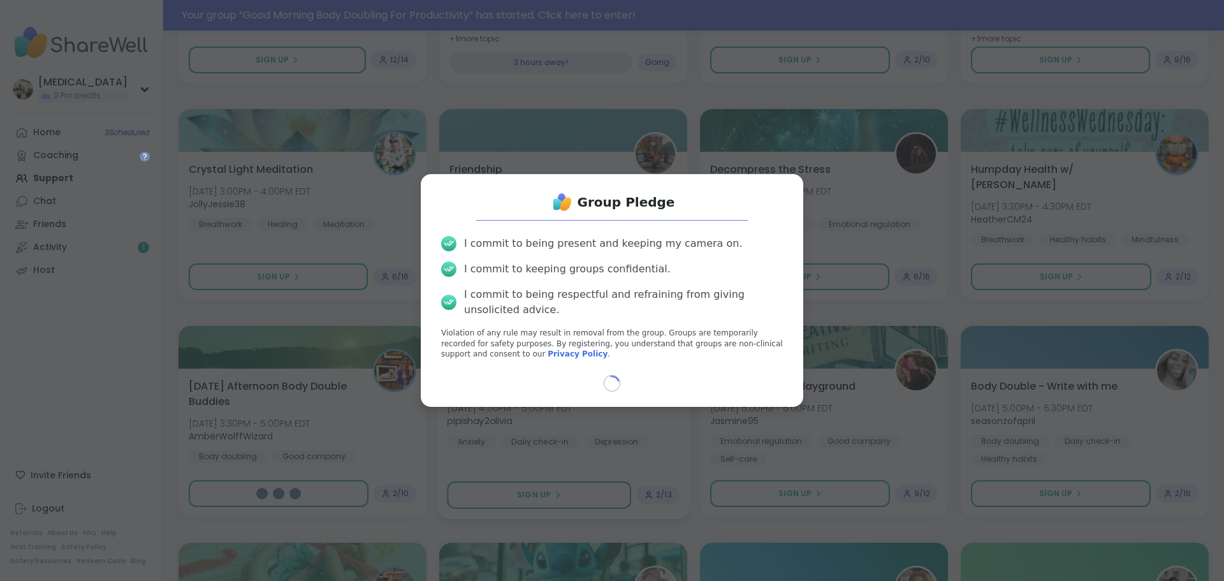
select select "**"
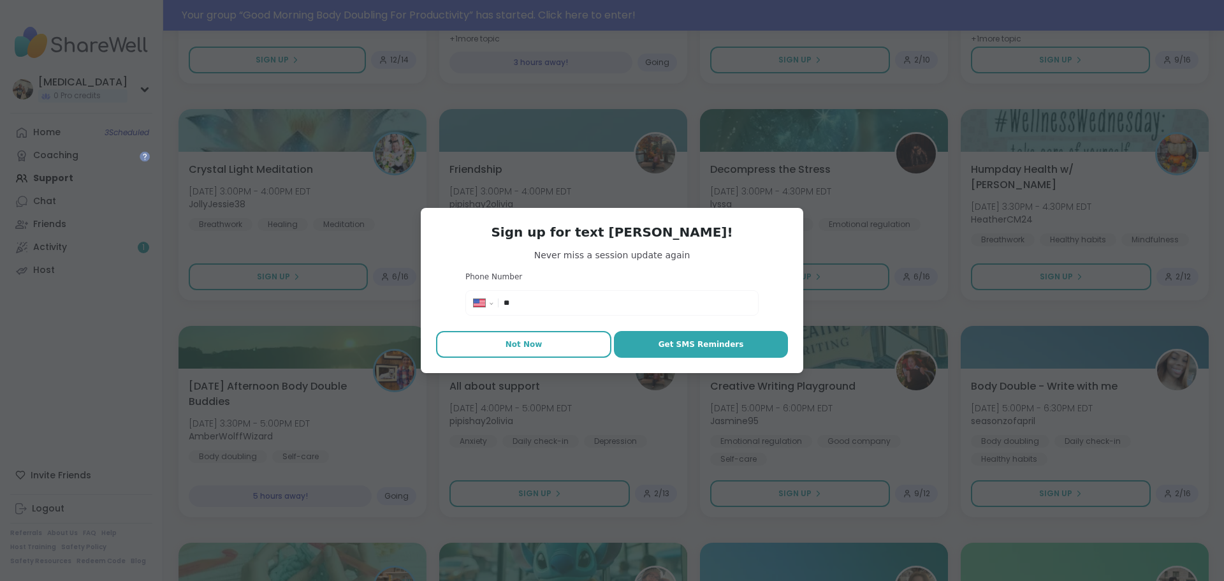
click at [527, 348] on span "Not Now" at bounding box center [524, 344] width 37 height 11
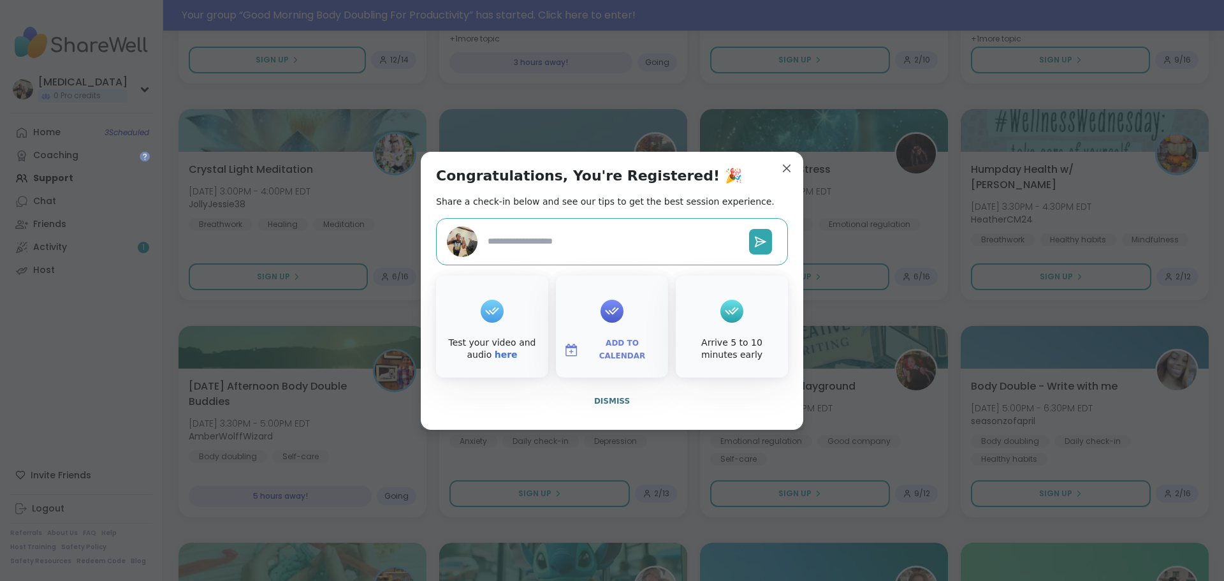
type textarea "*"
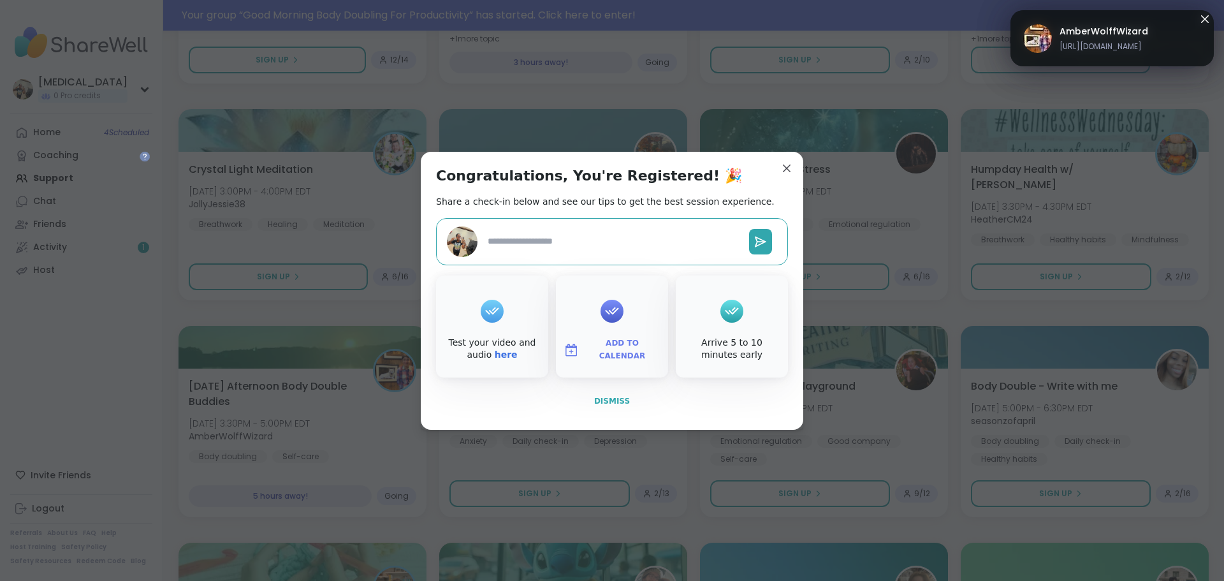
click at [599, 406] on span "Dismiss" at bounding box center [612, 401] width 36 height 9
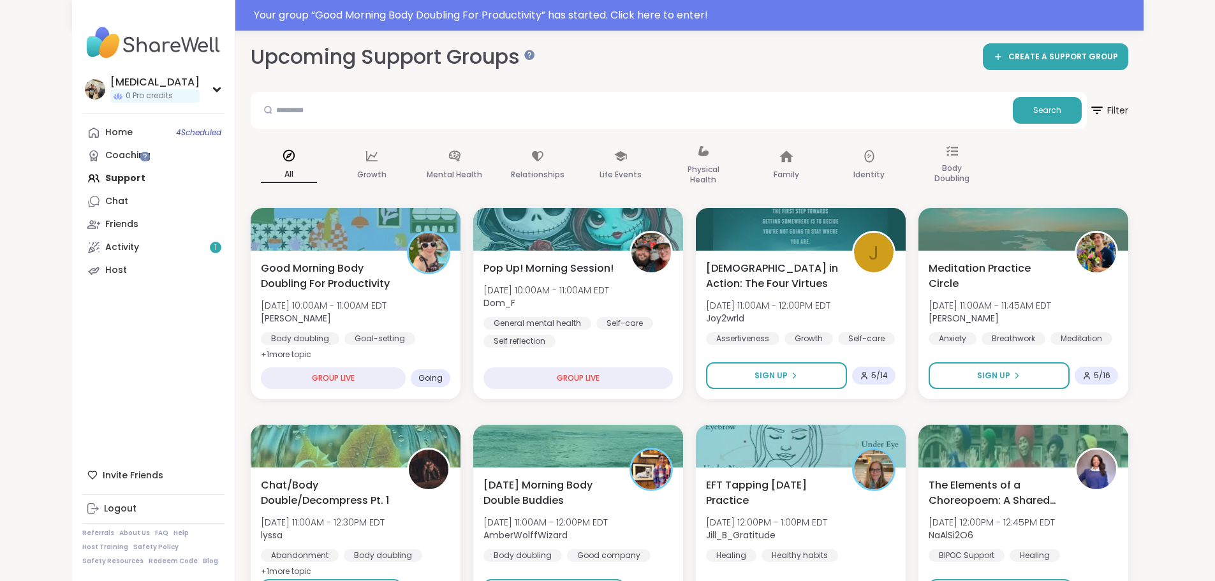
scroll to position [0, 0]
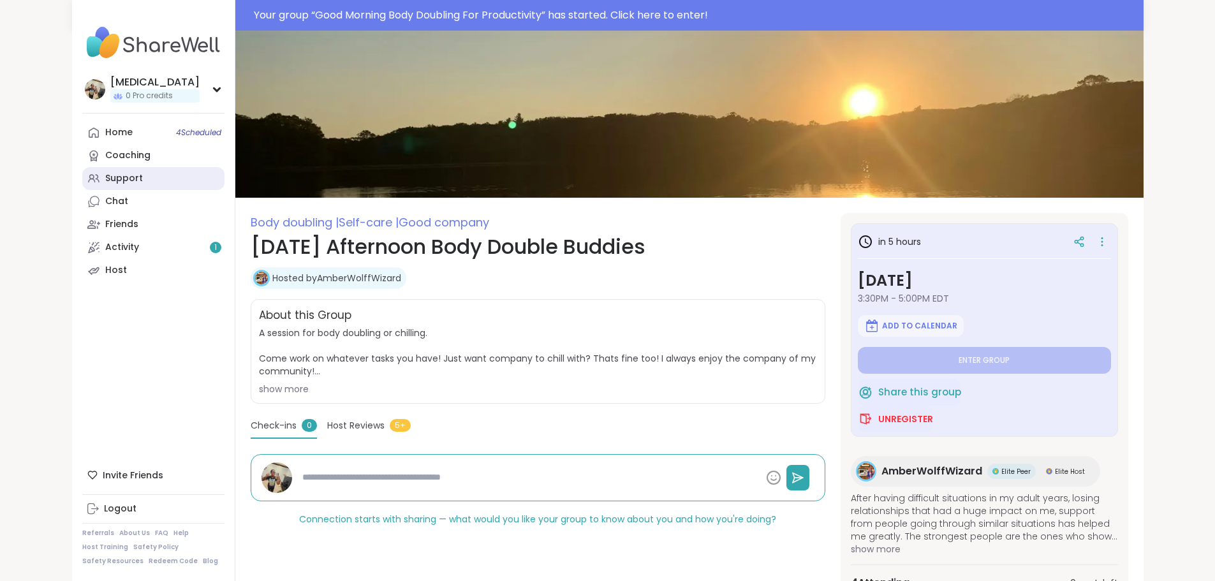
click at [110, 177] on link "Support" at bounding box center [153, 178] width 142 height 23
type textarea "*"
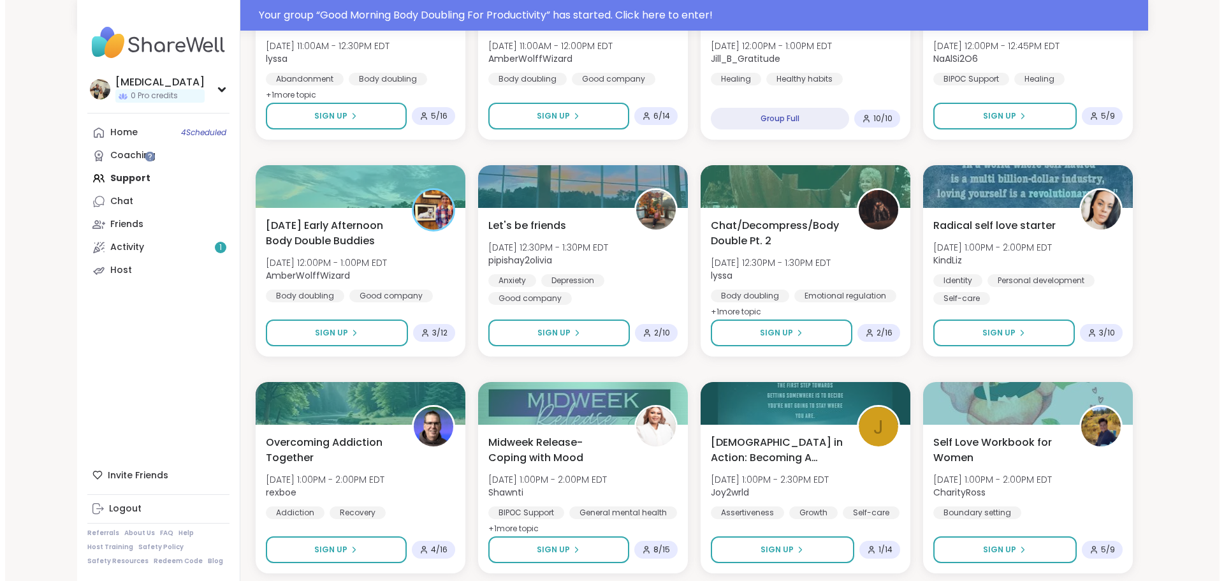
scroll to position [510, 0]
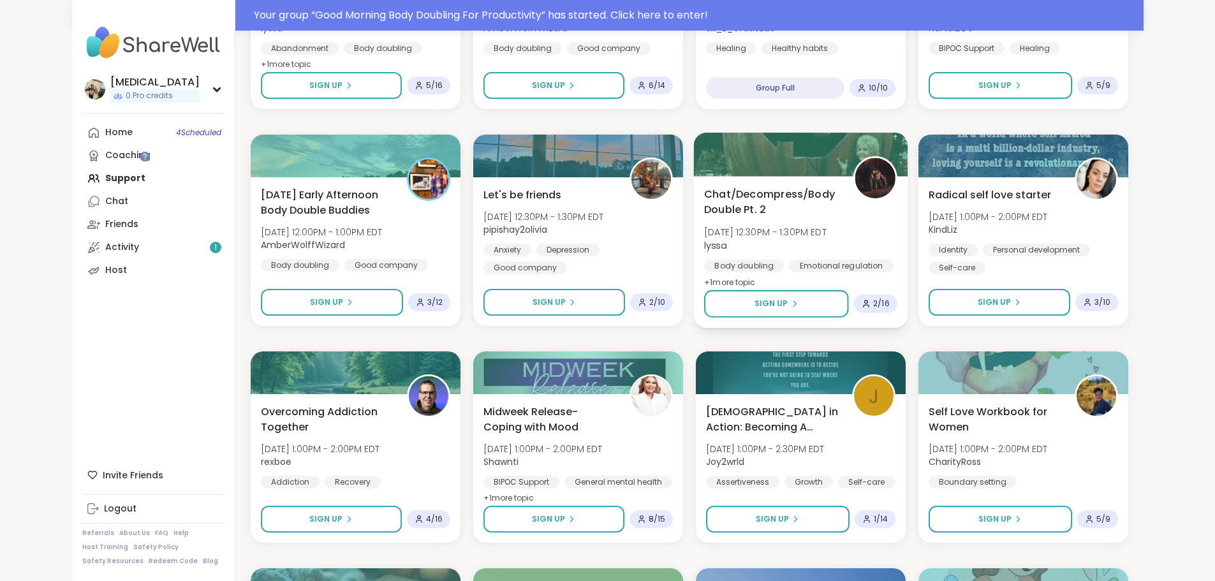
click at [897, 237] on div "Chat/Decompress/Body Double Pt. 2 [DATE] 12:30PM - 1:30PM EDT lyssa Body doubli…" at bounding box center [800, 238] width 193 height 104
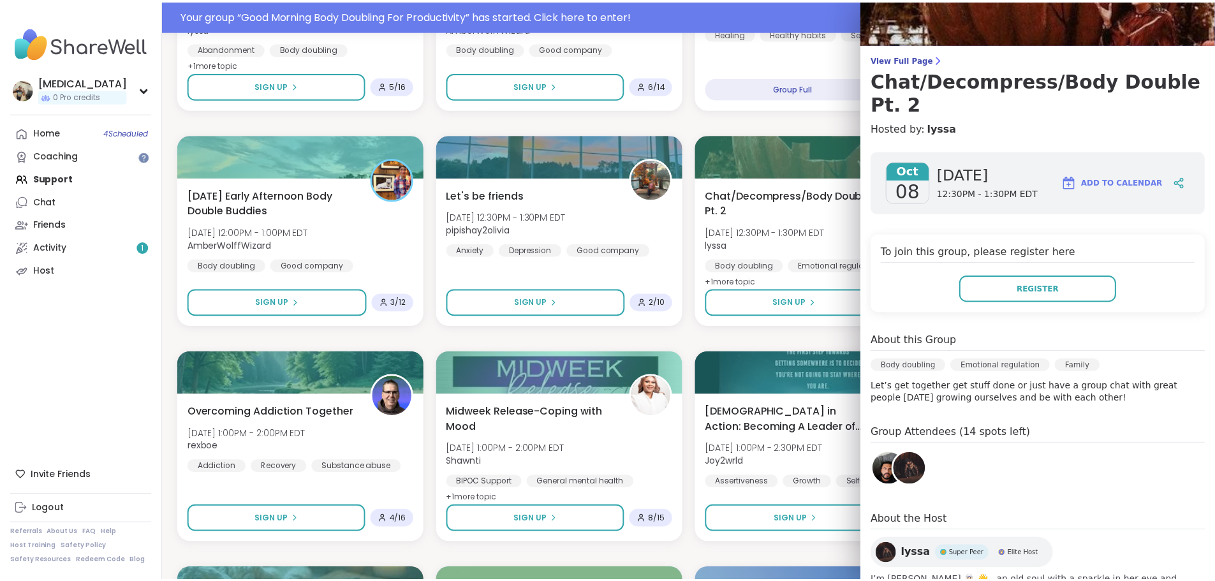
scroll to position [0, 0]
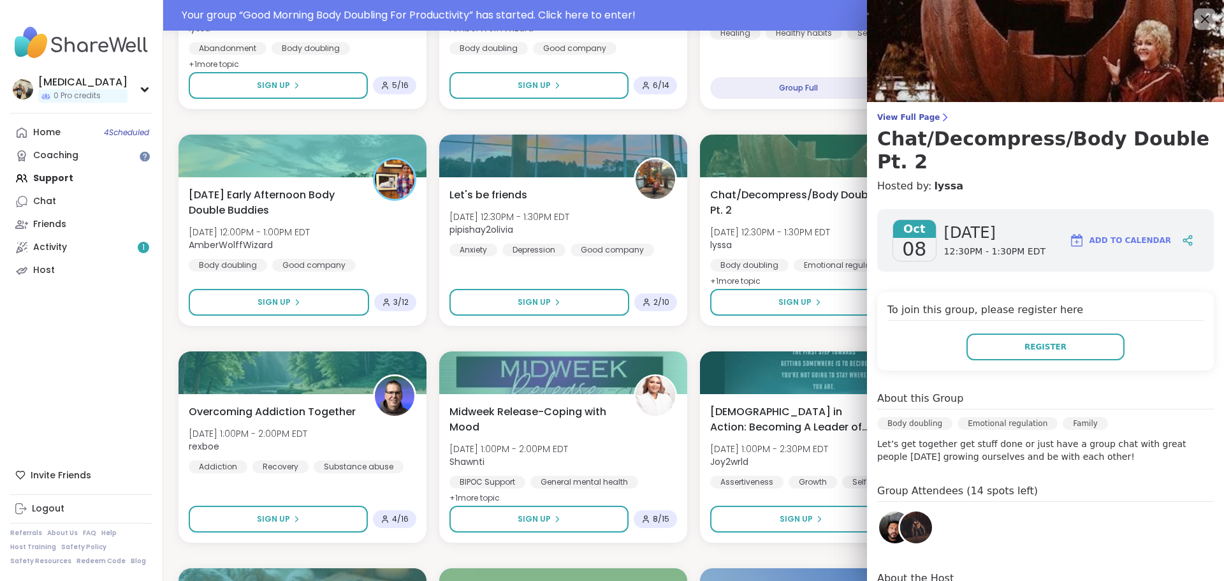
click at [1197, 20] on icon at bounding box center [1205, 19] width 16 height 16
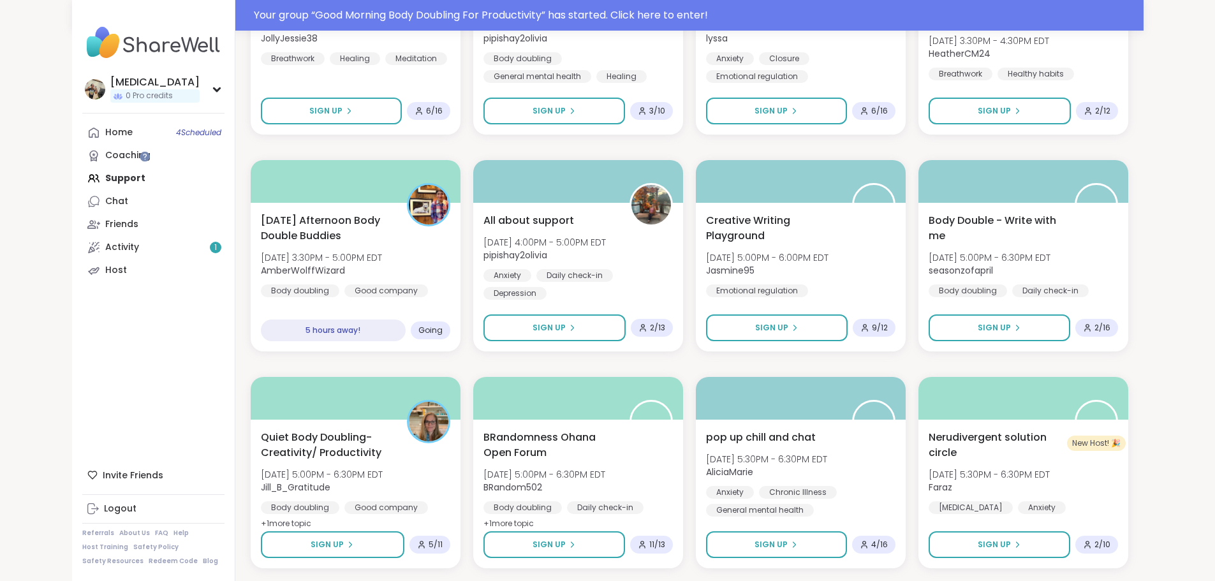
scroll to position [1608, 0]
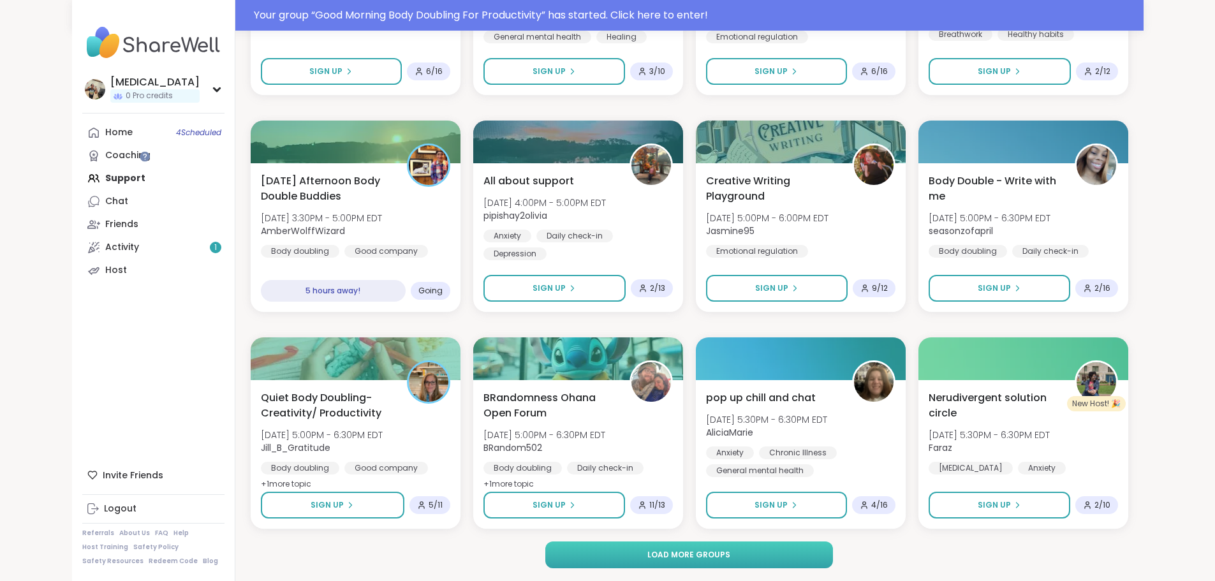
click at [699, 555] on span "Load more groups" at bounding box center [688, 554] width 83 height 11
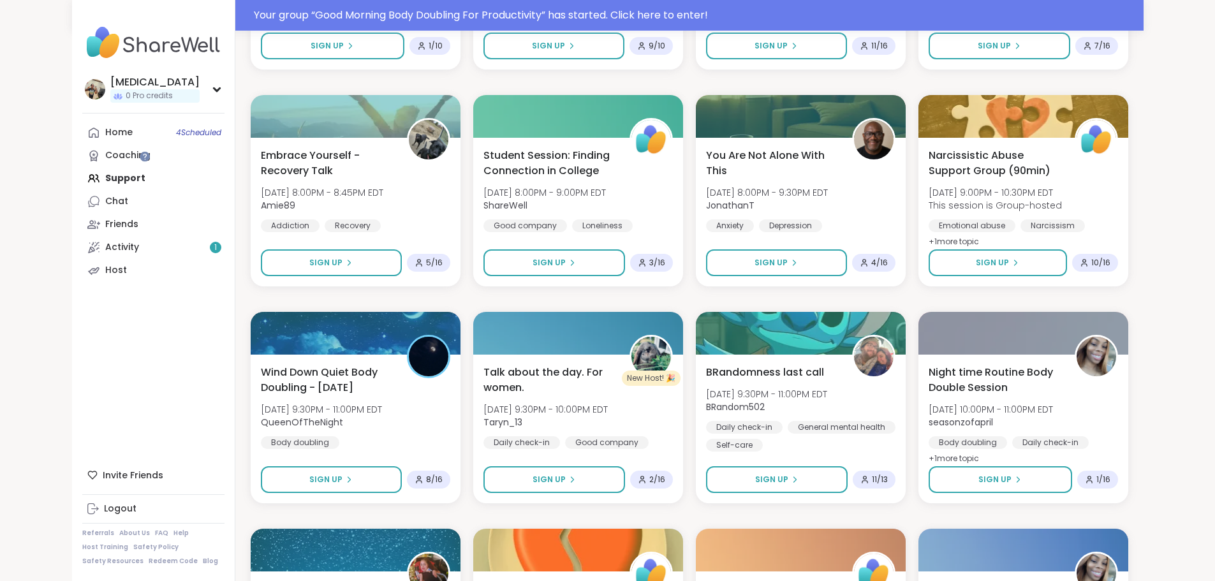
scroll to position [2565, 0]
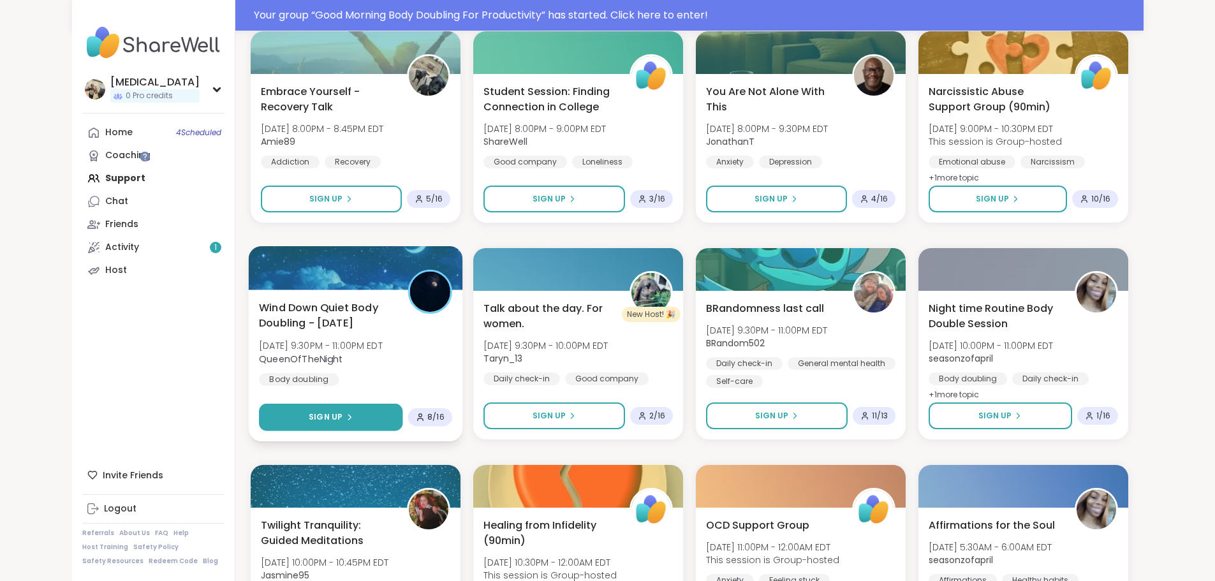
click at [319, 421] on button "Sign Up" at bounding box center [330, 417] width 143 height 27
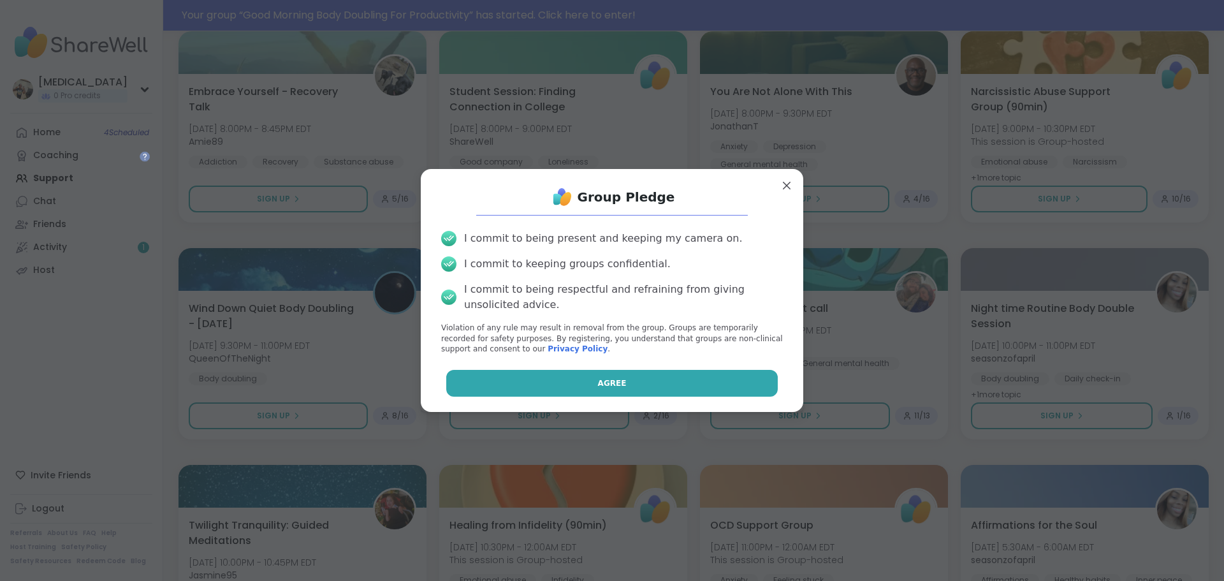
click at [516, 390] on button "Agree" at bounding box center [612, 383] width 332 height 27
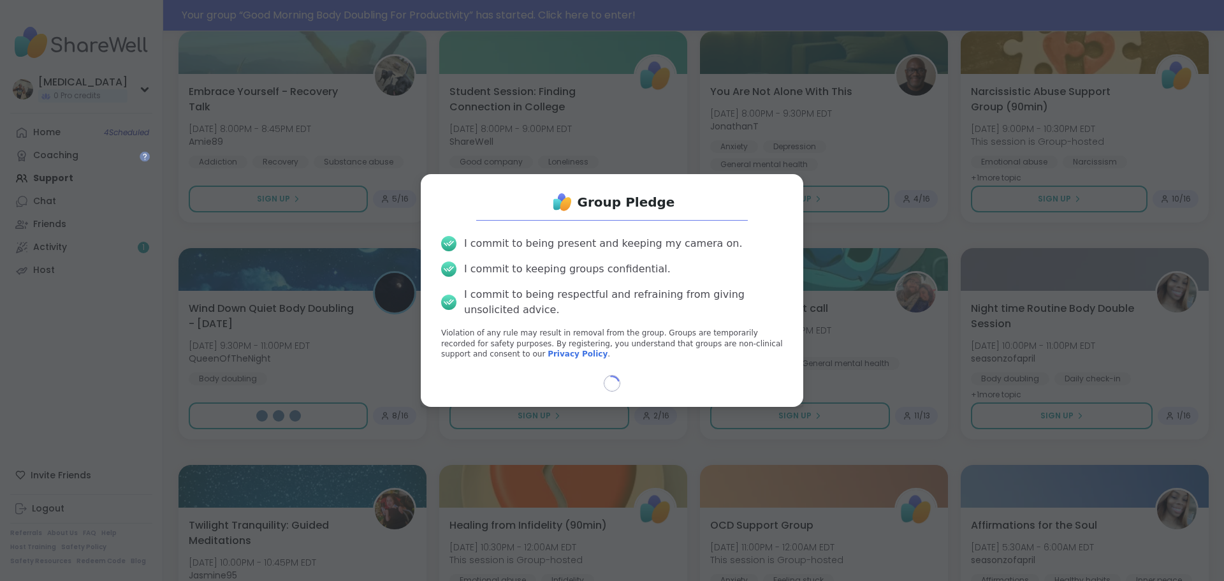
select select "**"
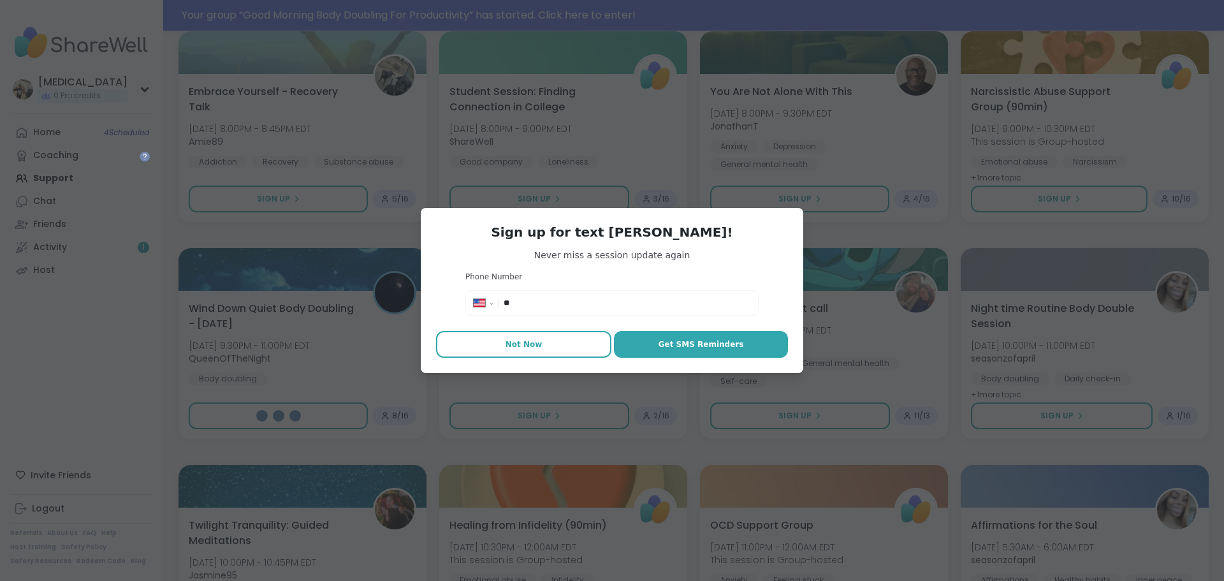
click at [557, 345] on button "Not Now" at bounding box center [523, 344] width 175 height 27
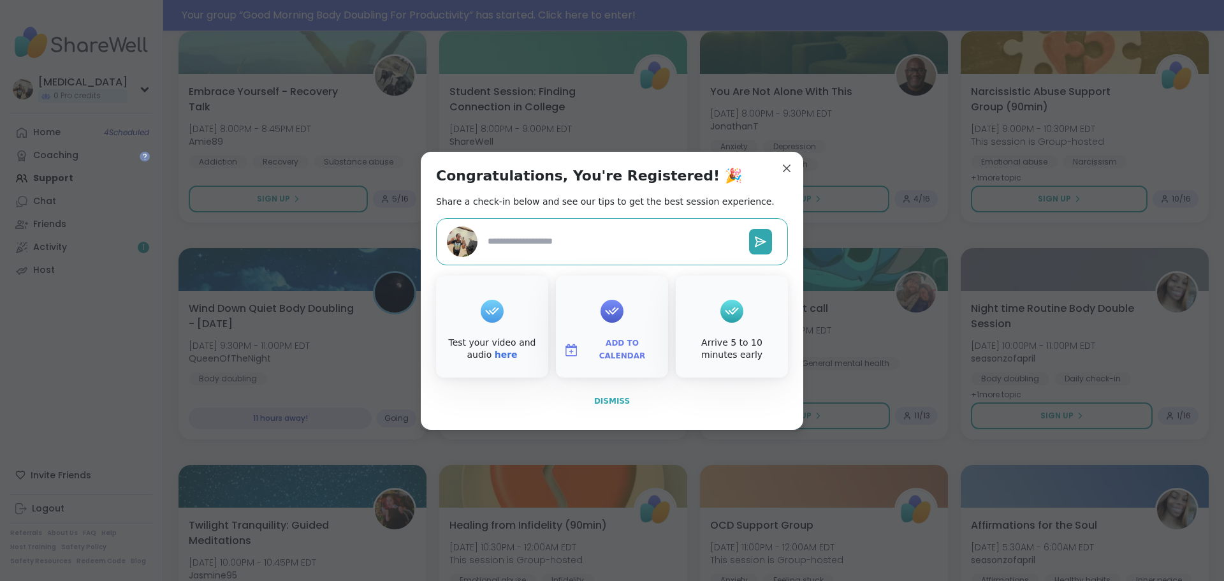
type textarea "*"
click at [583, 397] on button "Dismiss" at bounding box center [612, 401] width 352 height 27
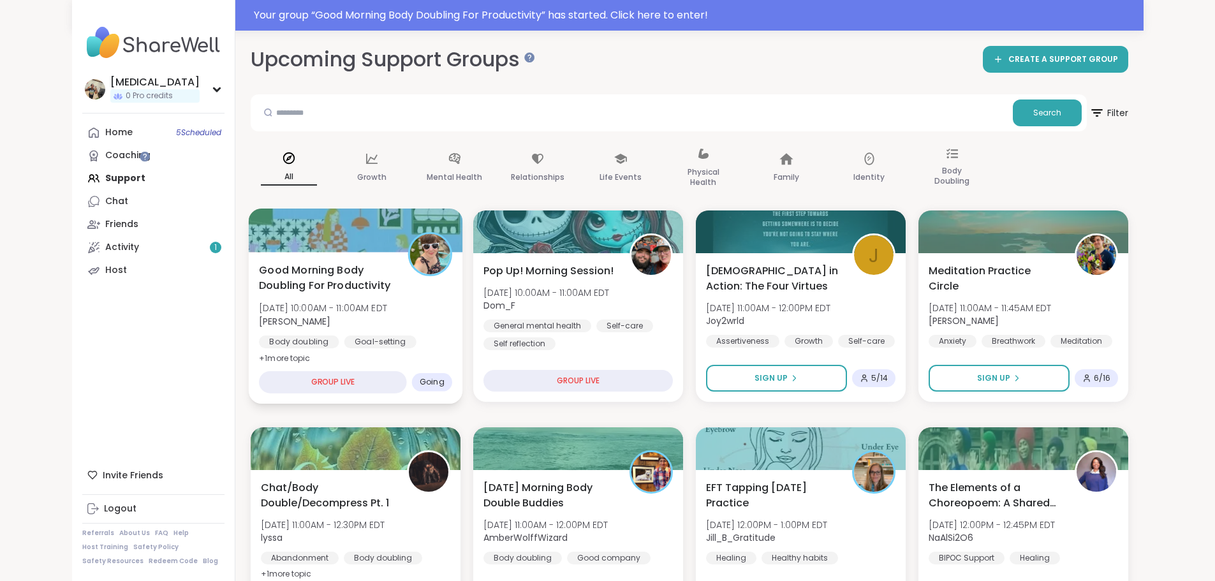
scroll to position [0, 0]
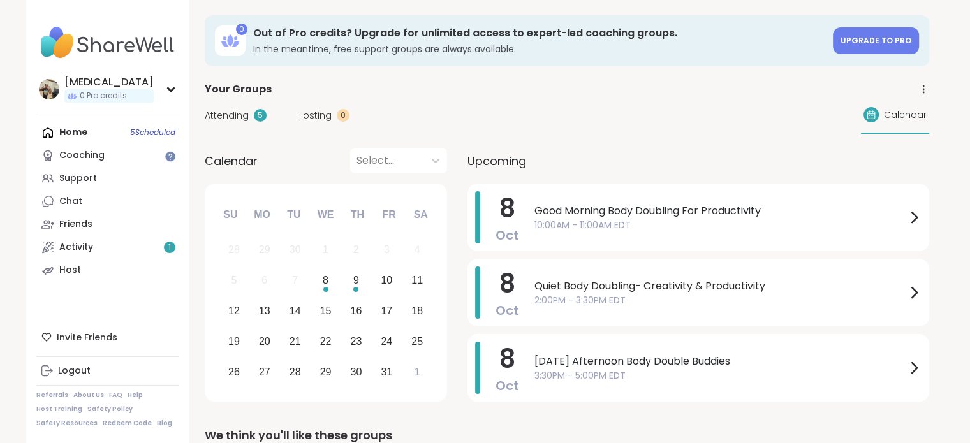
click at [236, 120] on span "Attending" at bounding box center [227, 115] width 44 height 13
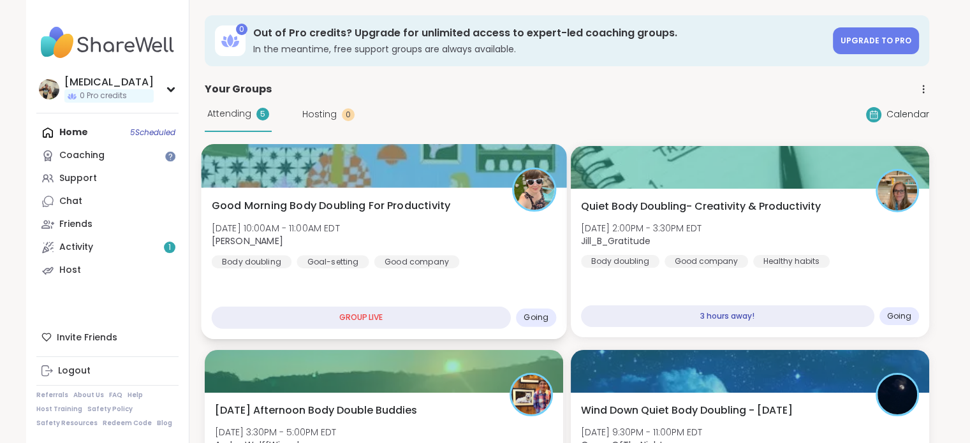
click at [402, 242] on div "Good Morning Body Doubling For Productivity [DATE] 10:00AM - 11:00AM EDT [PERSO…" at bounding box center [383, 233] width 345 height 70
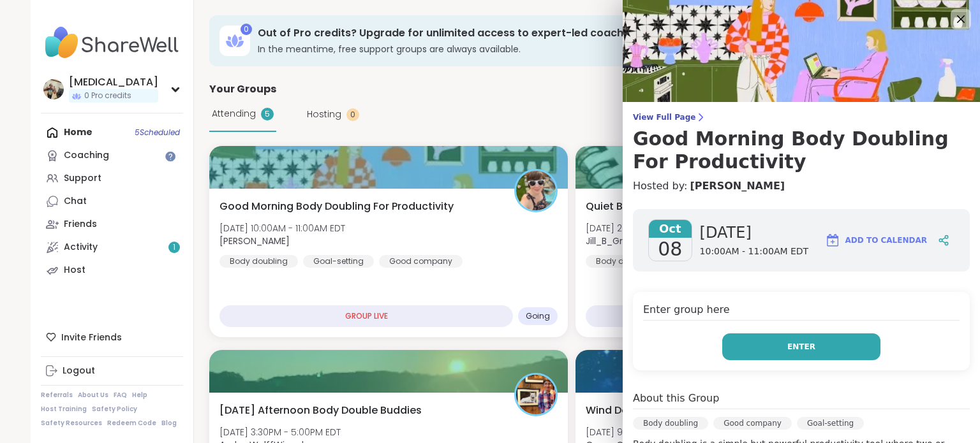
click at [744, 351] on button "Enter" at bounding box center [801, 347] width 158 height 27
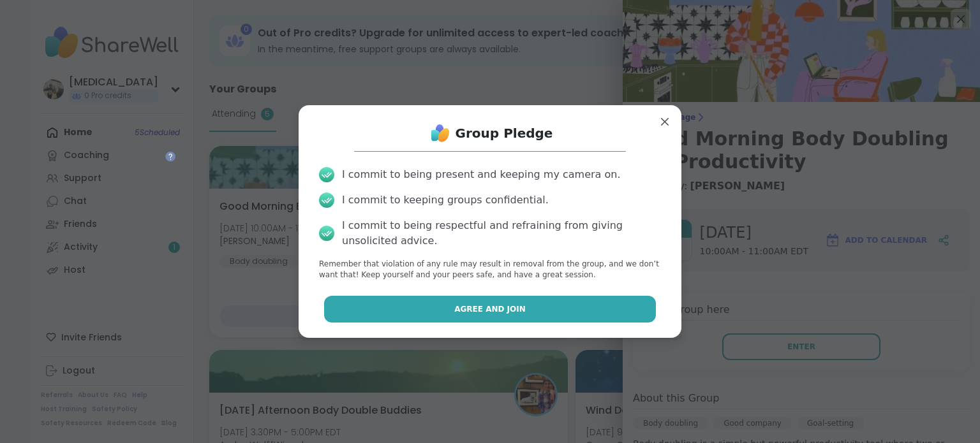
click at [607, 315] on button "Agree and Join" at bounding box center [490, 309] width 332 height 27
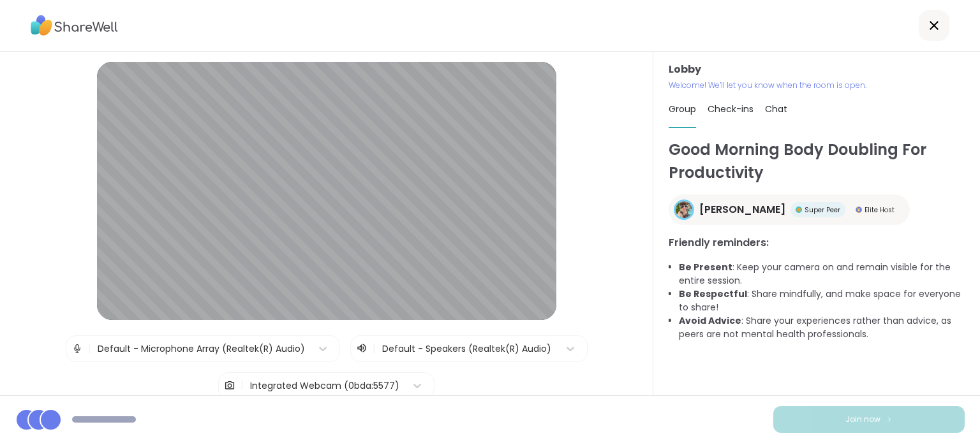
click at [356, 351] on icon at bounding box center [361, 348] width 11 height 13
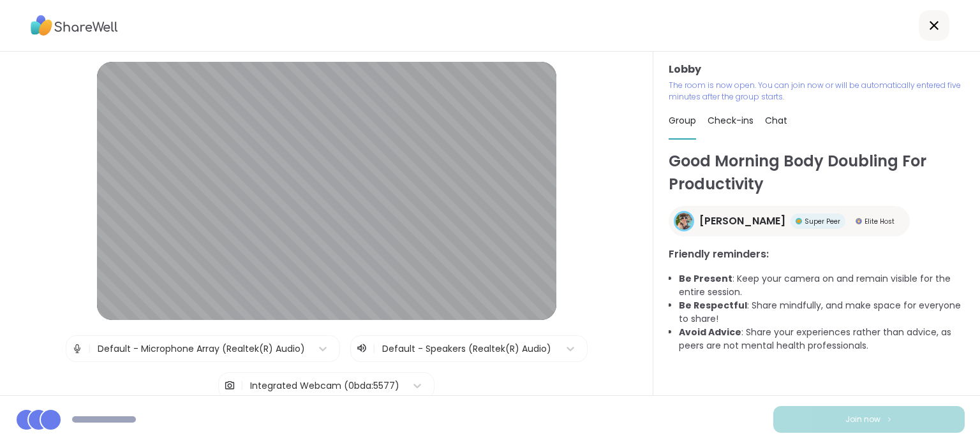
click at [316, 379] on div "Integrated Webcam (0bda:5577)" at bounding box center [324, 385] width 149 height 13
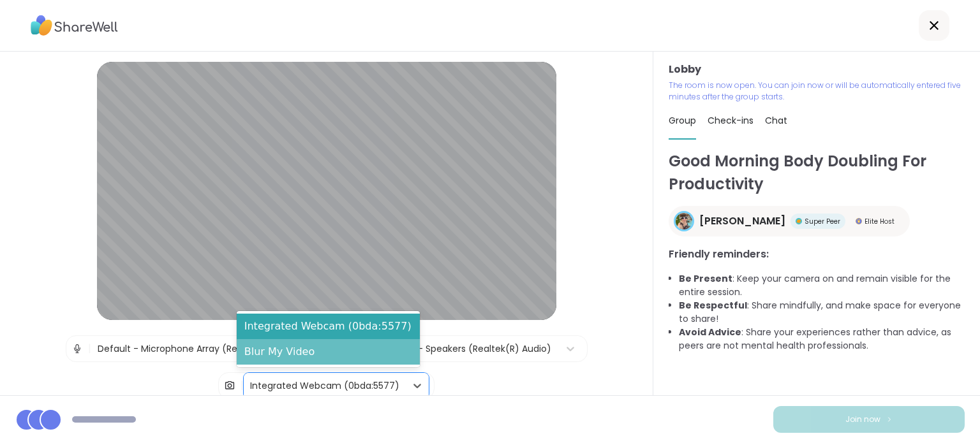
click at [319, 357] on div "Blur My Video" at bounding box center [328, 352] width 183 height 26
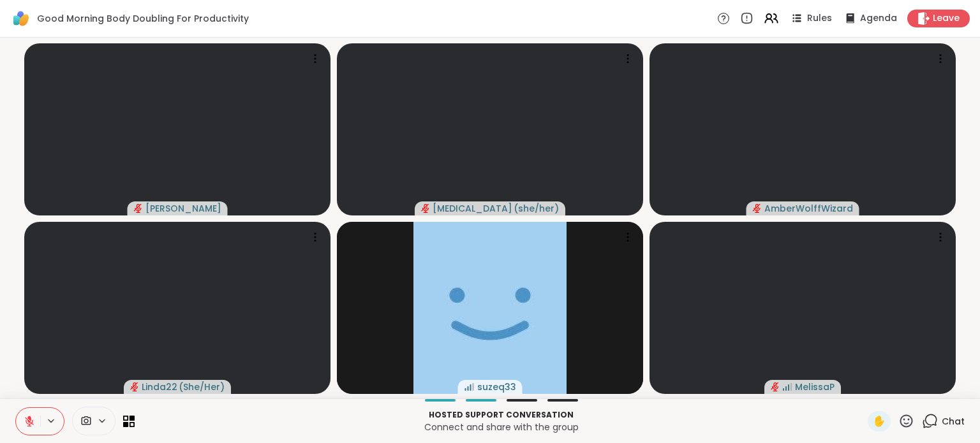
click at [941, 430] on div "Chat" at bounding box center [942, 421] width 43 height 20
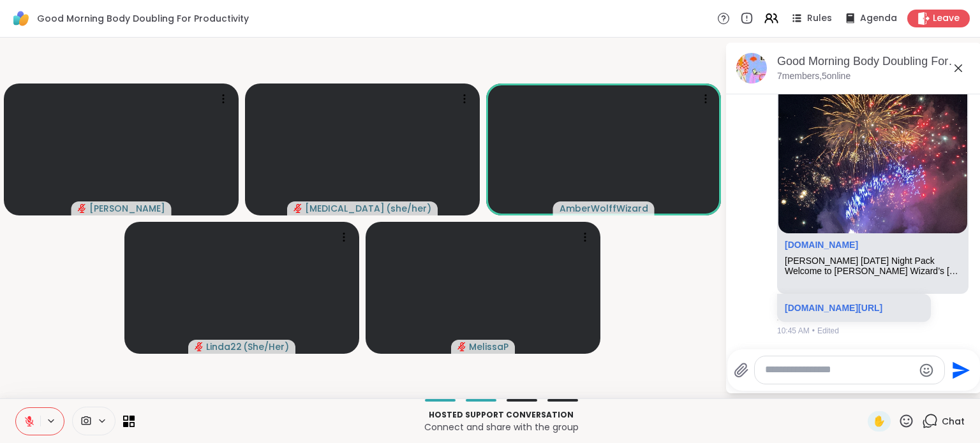
scroll to position [1457, 0]
click at [36, 415] on button at bounding box center [28, 421] width 24 height 27
click at [31, 425] on icon at bounding box center [29, 421] width 11 height 11
click at [823, 302] on link "[DOMAIN_NAME][URL]" at bounding box center [833, 307] width 98 height 10
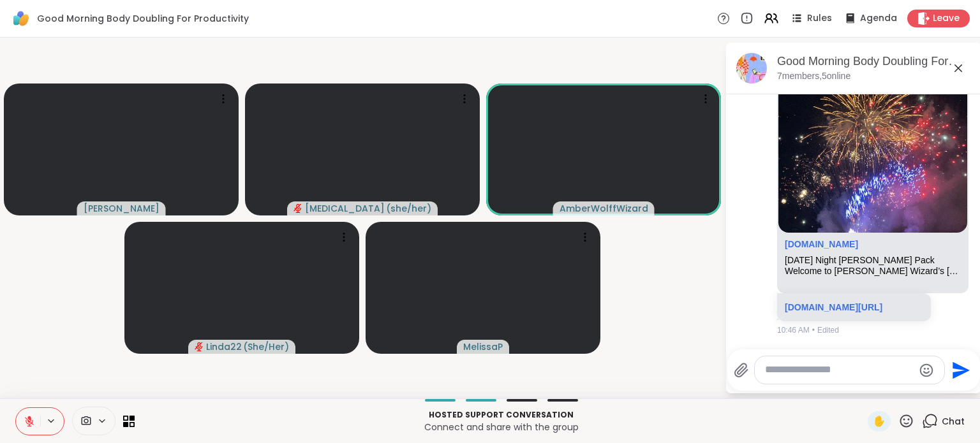
click at [33, 423] on icon at bounding box center [29, 421] width 11 height 11
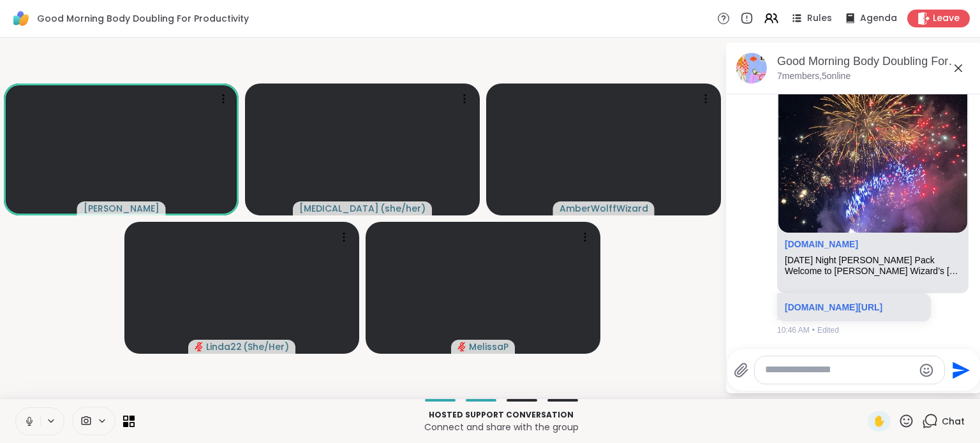
click at [23, 423] on button at bounding box center [28, 421] width 24 height 27
click at [26, 423] on icon at bounding box center [29, 421] width 11 height 11
click at [20, 428] on button at bounding box center [28, 421] width 24 height 27
click at [27, 418] on icon at bounding box center [29, 418] width 4 height 5
click at [29, 425] on icon at bounding box center [28, 425] width 3 height 1
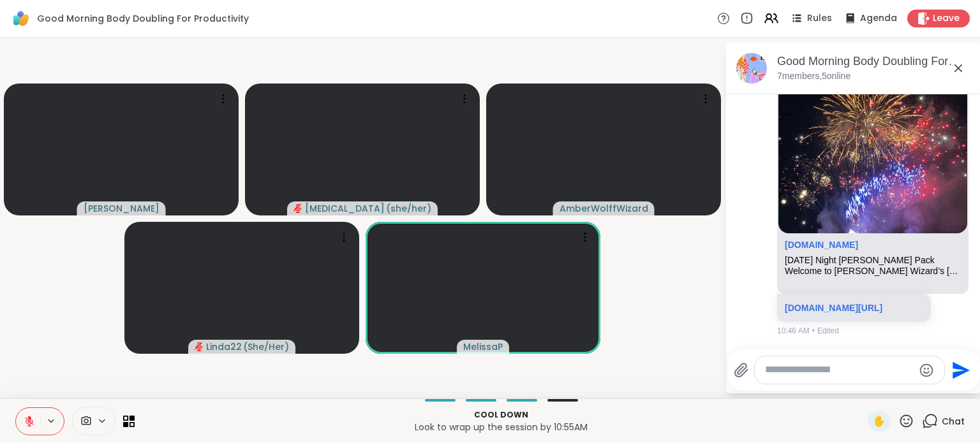
scroll to position [1765, 0]
click at [27, 421] on icon at bounding box center [29, 421] width 9 height 9
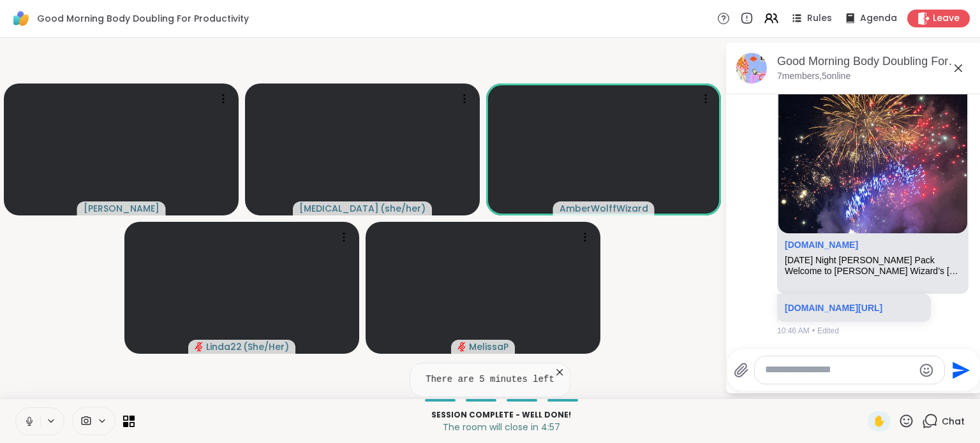
click at [553, 374] on icon at bounding box center [559, 372] width 13 height 13
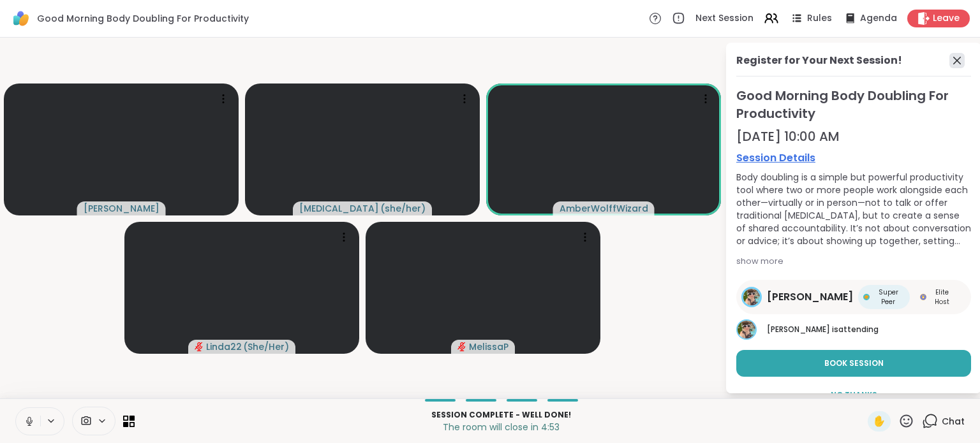
click at [949, 61] on icon at bounding box center [956, 60] width 15 height 15
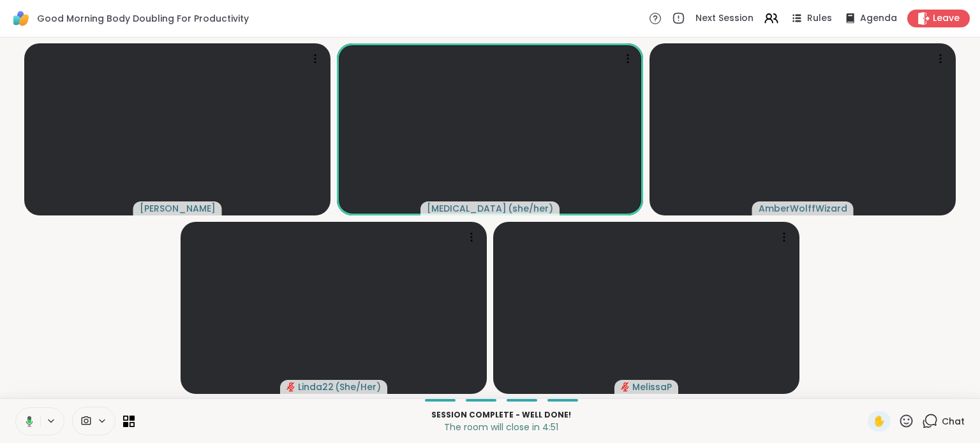
click at [929, 422] on div "Chat" at bounding box center [942, 421] width 43 height 20
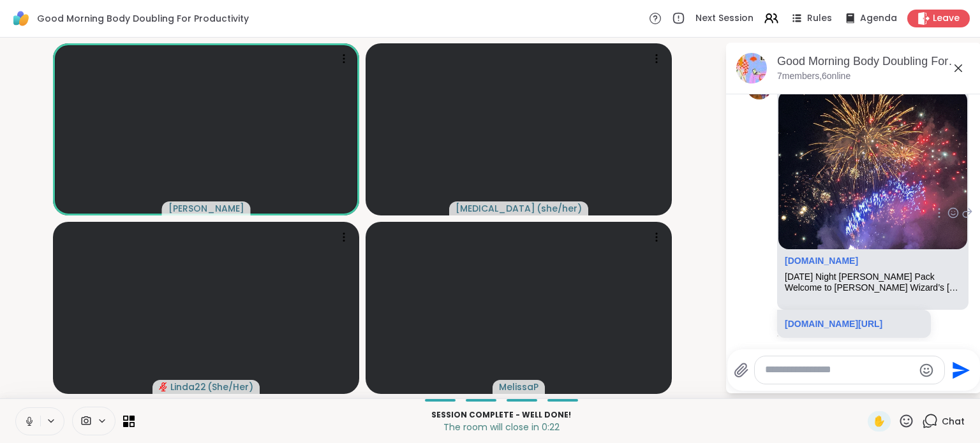
scroll to position [1530, 0]
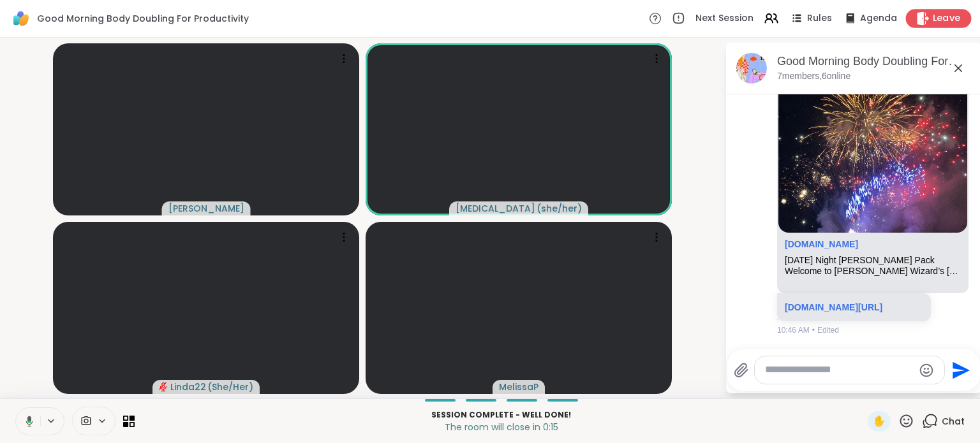
click at [932, 20] on span "Leave" at bounding box center [946, 18] width 28 height 13
click at [932, 20] on body "Good Morning Body Doubling For Productivity Next Session Rules Agenda Leave Adr…" at bounding box center [490, 221] width 980 height 443
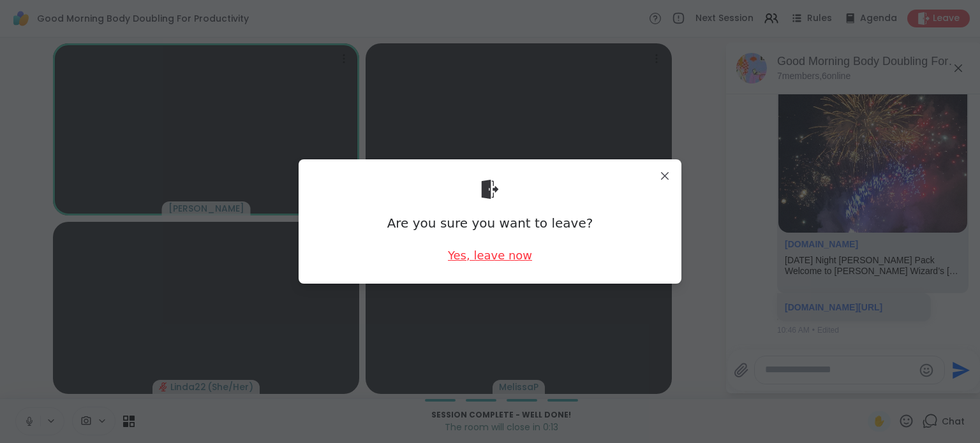
click at [505, 254] on div "Yes, leave now" at bounding box center [490, 255] width 84 height 16
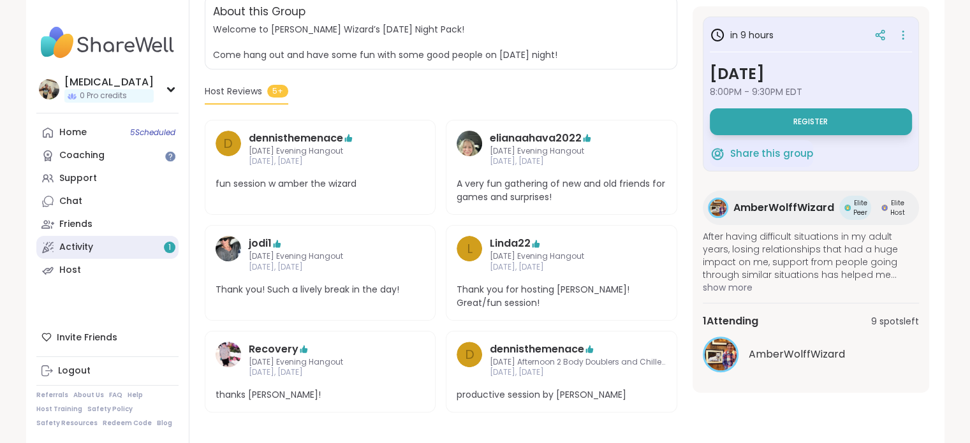
scroll to position [276, 0]
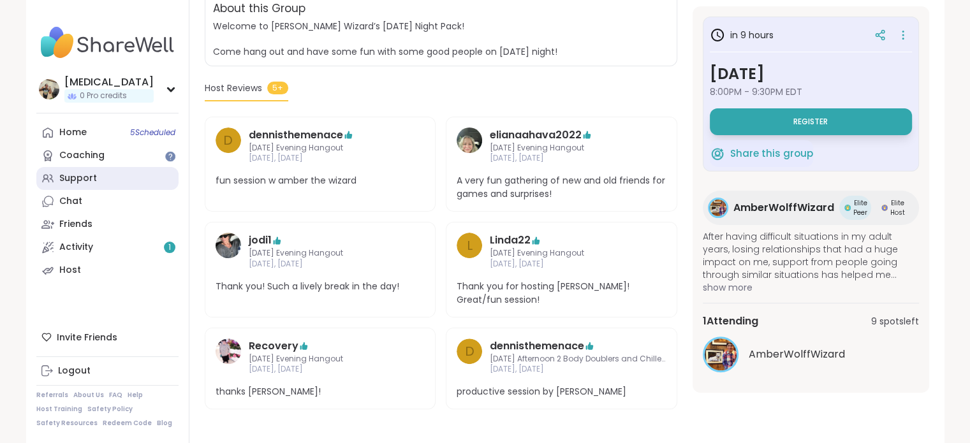
click at [103, 180] on link "Support" at bounding box center [107, 178] width 142 height 23
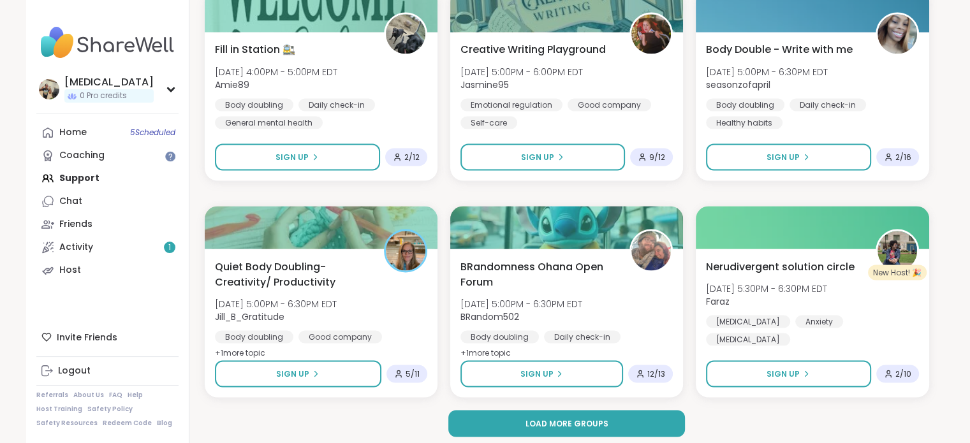
scroll to position [2365, 0]
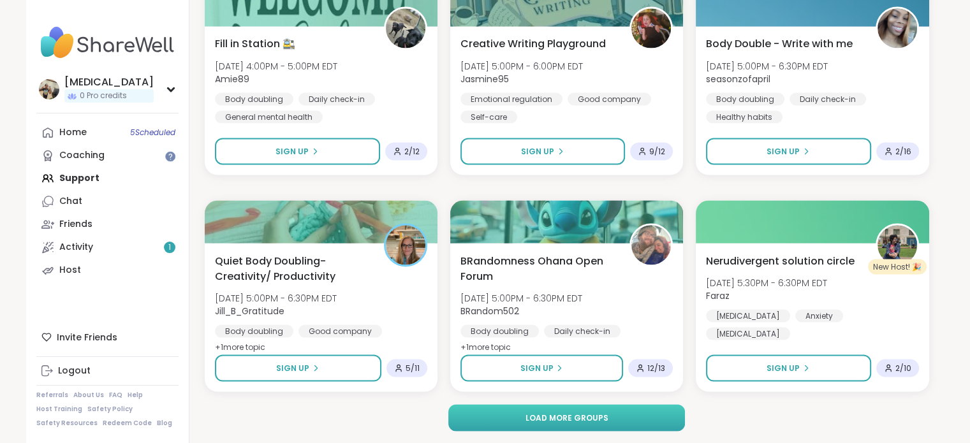
click at [624, 423] on button "Load more groups" at bounding box center [566, 417] width 237 height 27
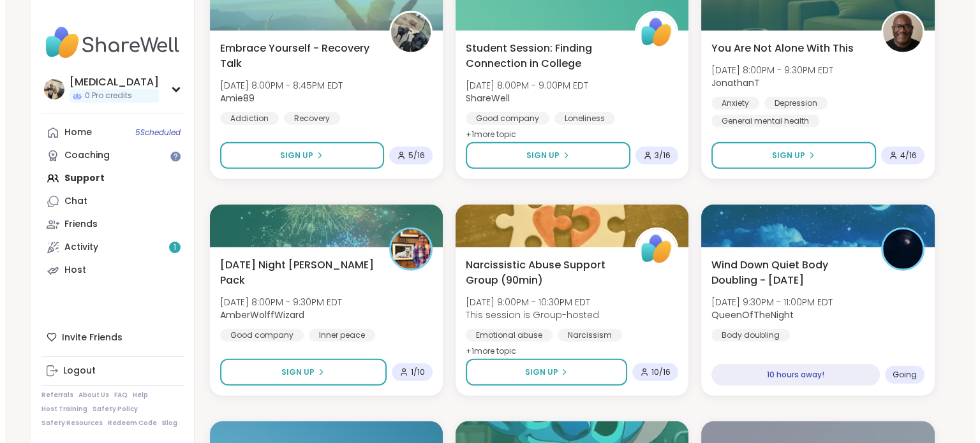
scroll to position [3449, 0]
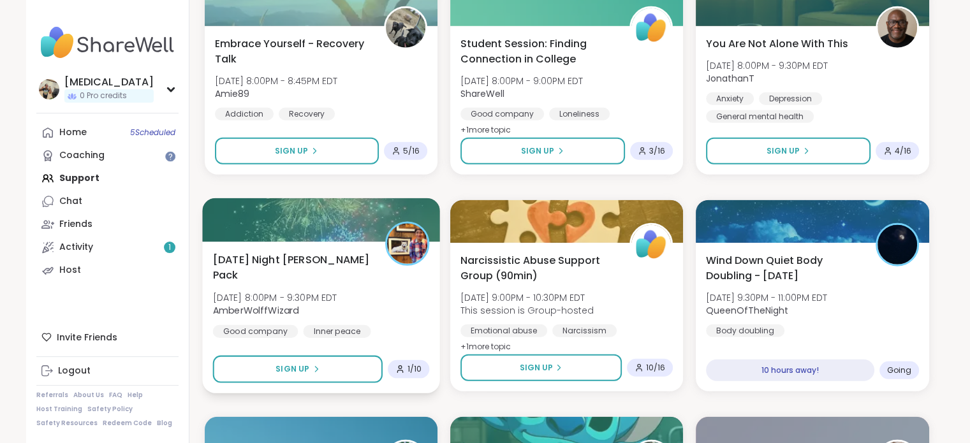
click at [337, 291] on span "[DATE] 8:00PM - 9:30PM EDT" at bounding box center [274, 297] width 124 height 13
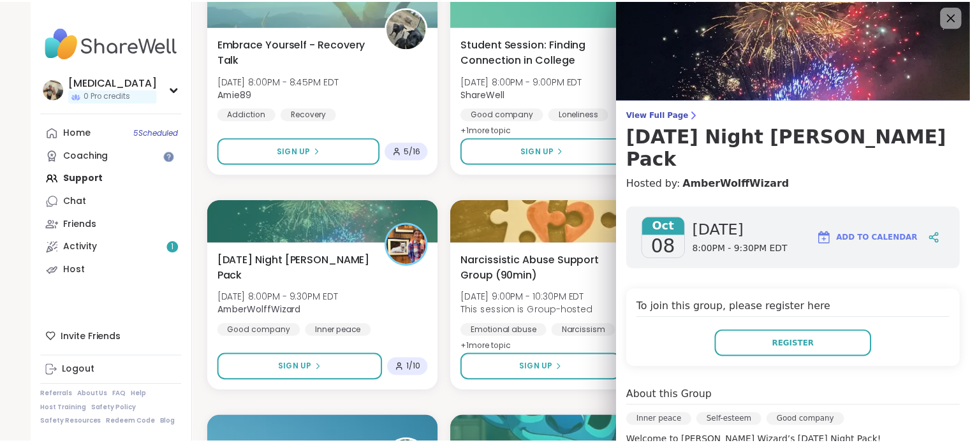
scroll to position [0, 0]
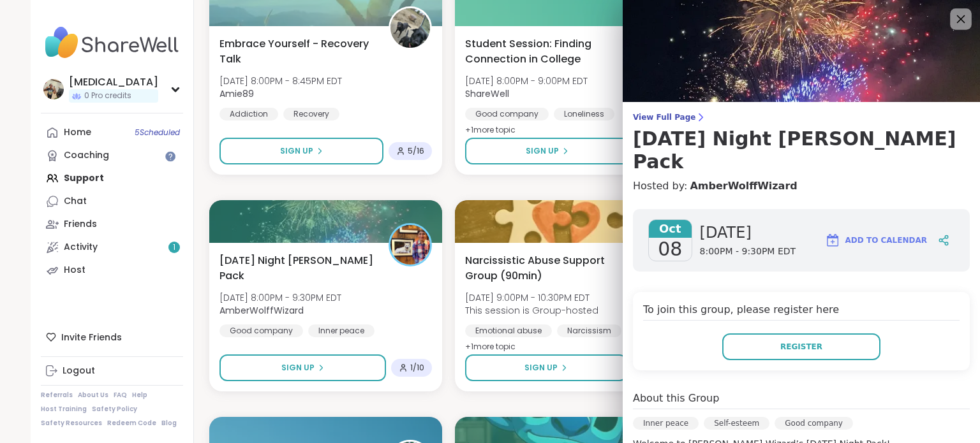
click at [952, 20] on icon at bounding box center [960, 19] width 16 height 16
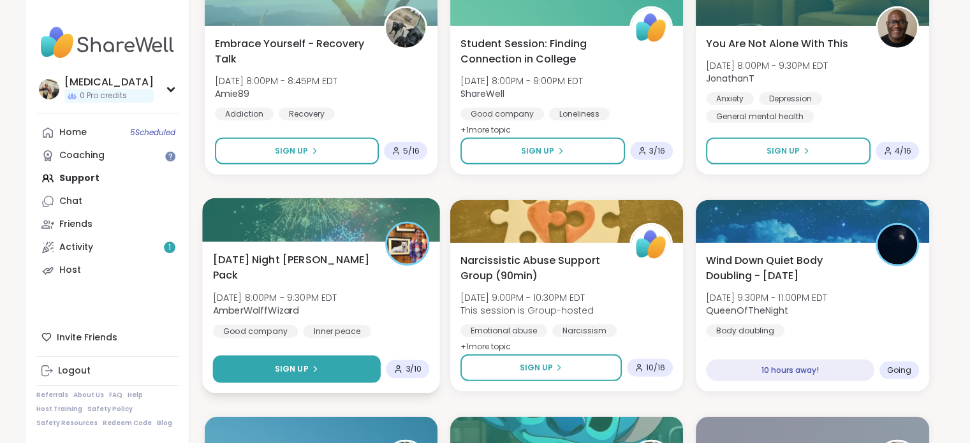
click at [311, 371] on icon at bounding box center [315, 369] width 8 height 8
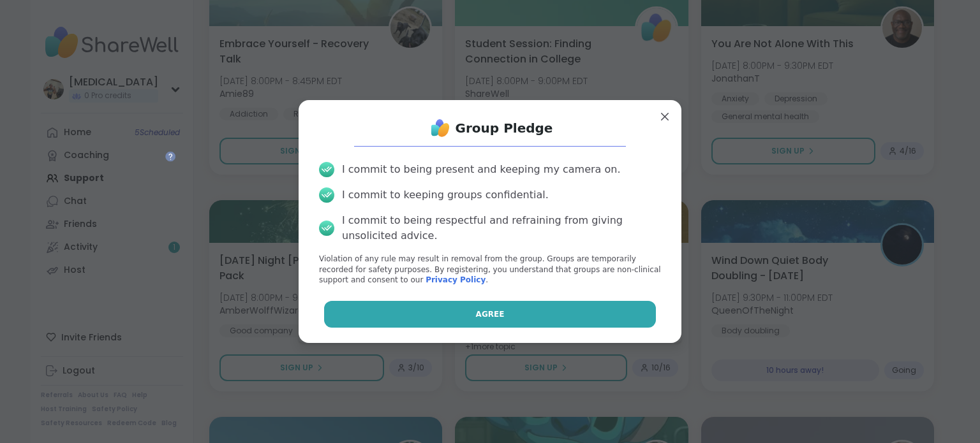
click at [400, 318] on button "Agree" at bounding box center [490, 314] width 332 height 27
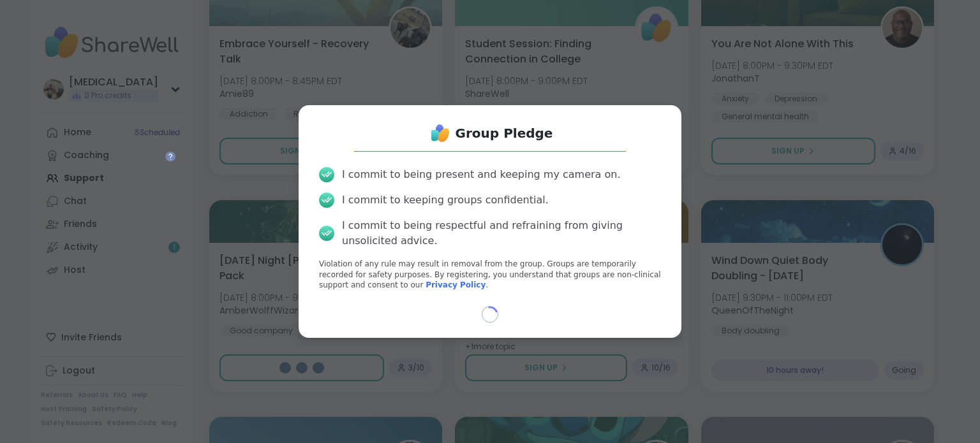
select select "**"
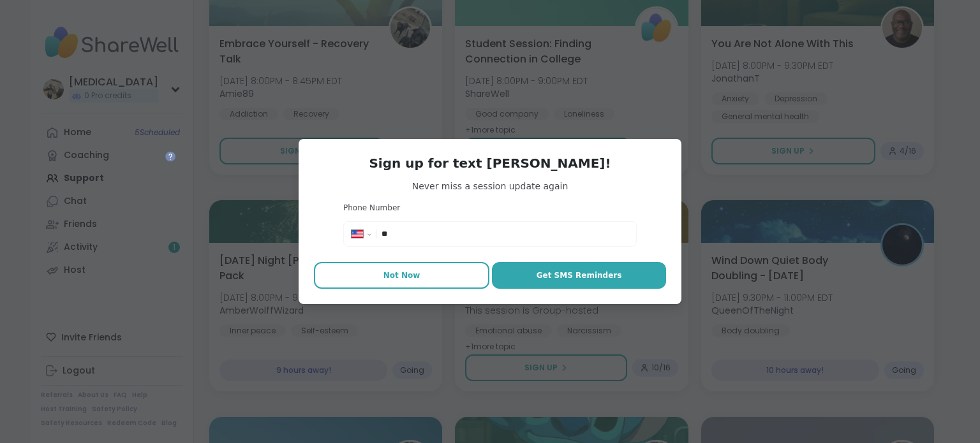
click at [411, 279] on span "Not Now" at bounding box center [401, 275] width 37 height 11
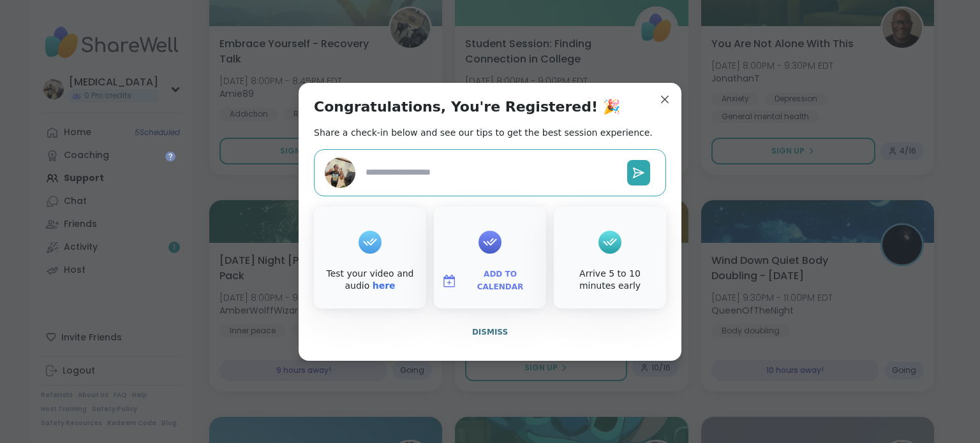
type textarea "*"
click at [484, 329] on span "Dismiss" at bounding box center [490, 332] width 36 height 9
